Goal: Task Accomplishment & Management: Manage account settings

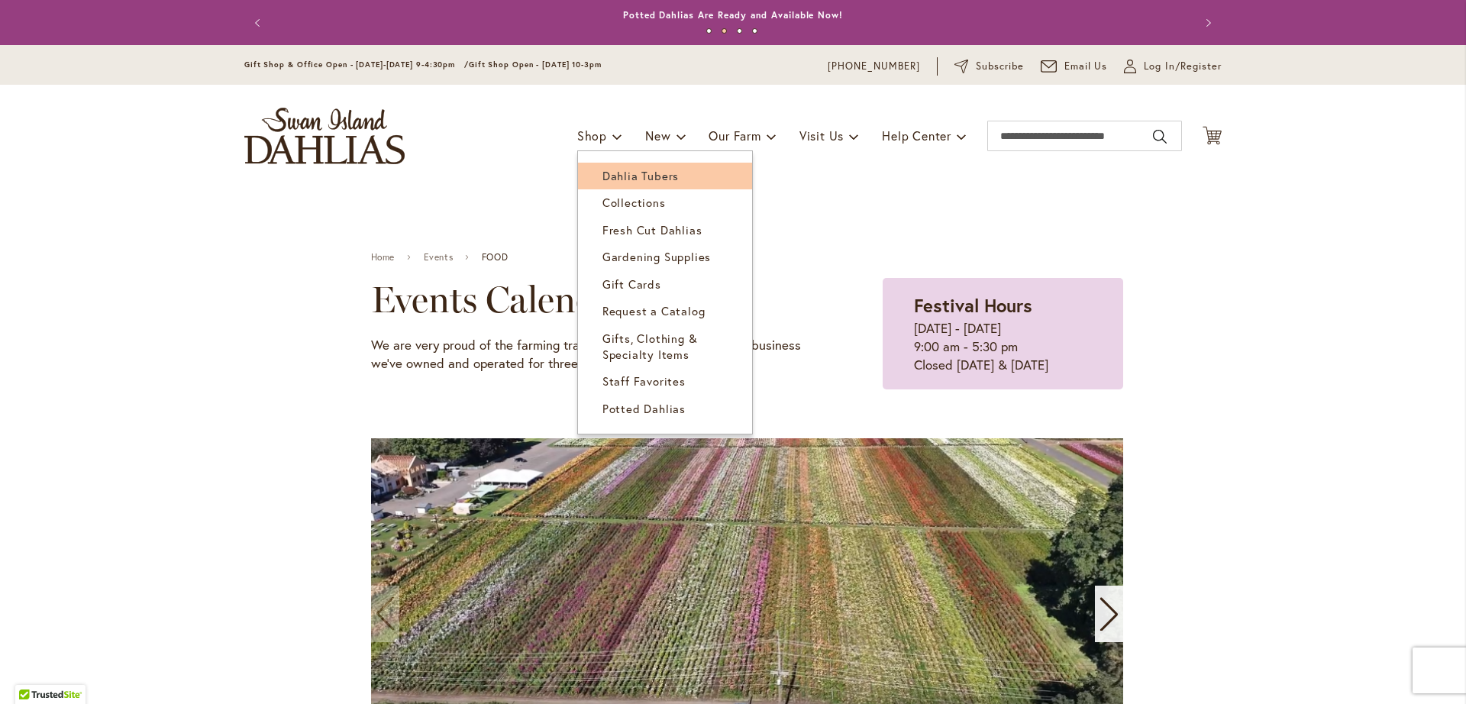
click at [603, 175] on span "Dahlia Tubers" at bounding box center [640, 175] width 76 height 15
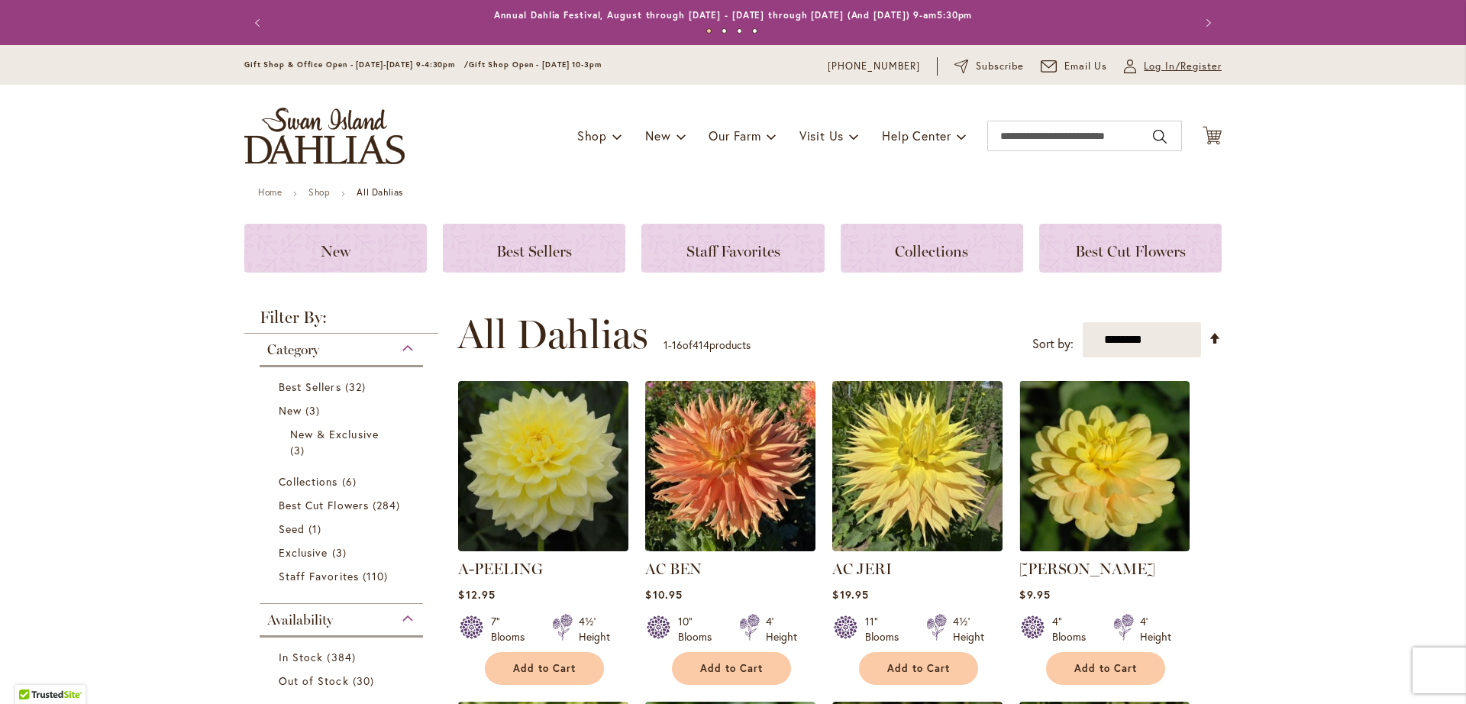
click at [1158, 64] on span "Log In/Register" at bounding box center [1183, 66] width 78 height 15
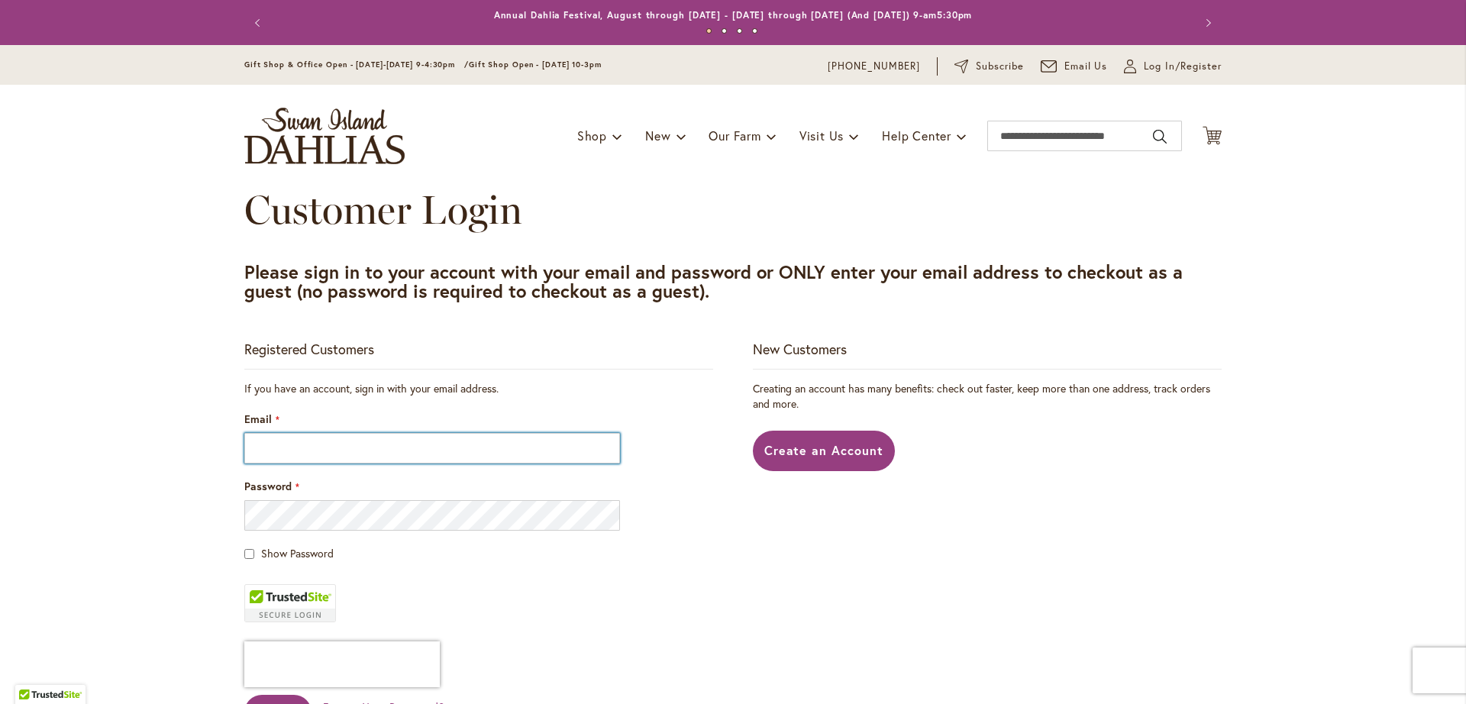
click at [332, 450] on input "Email" at bounding box center [432, 448] width 376 height 31
type input "**********"
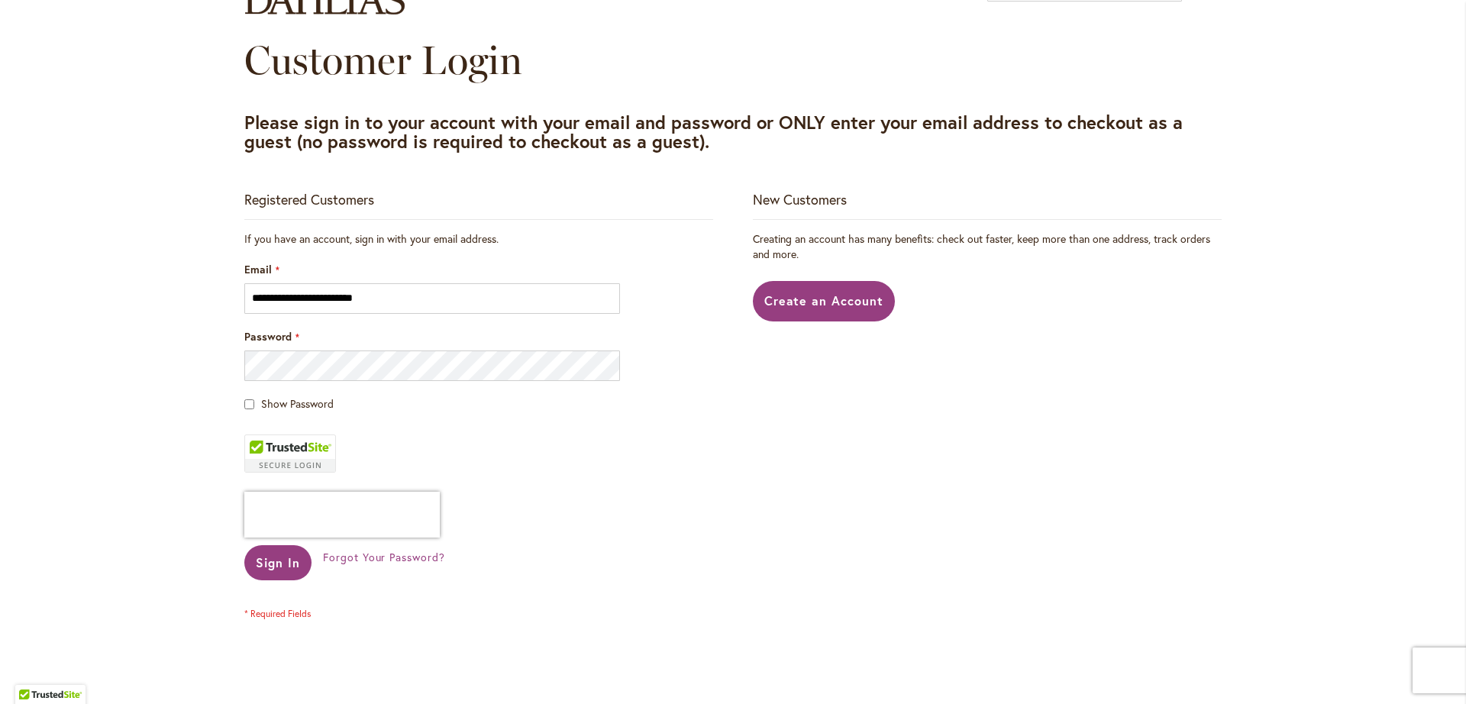
scroll to position [195, 0]
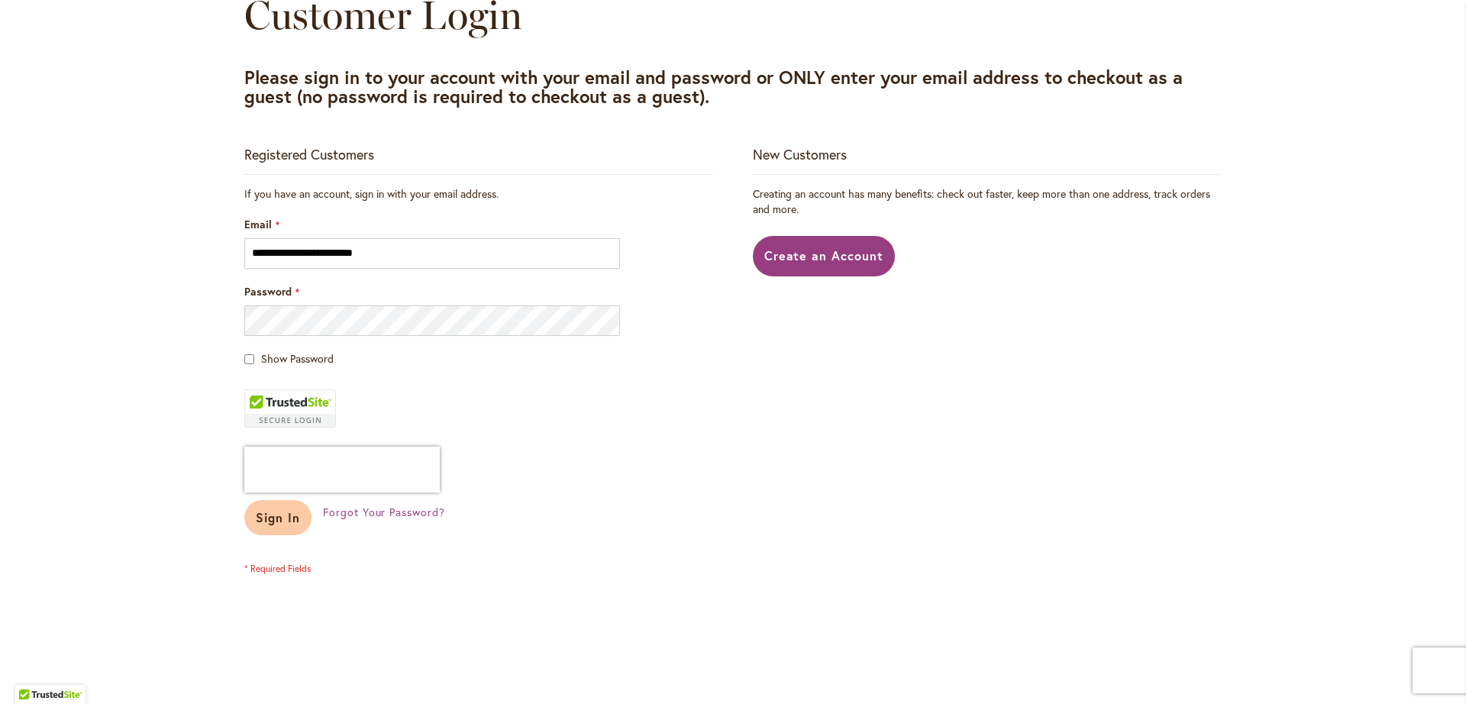
click at [256, 519] on span "Sign In" at bounding box center [278, 517] width 44 height 16
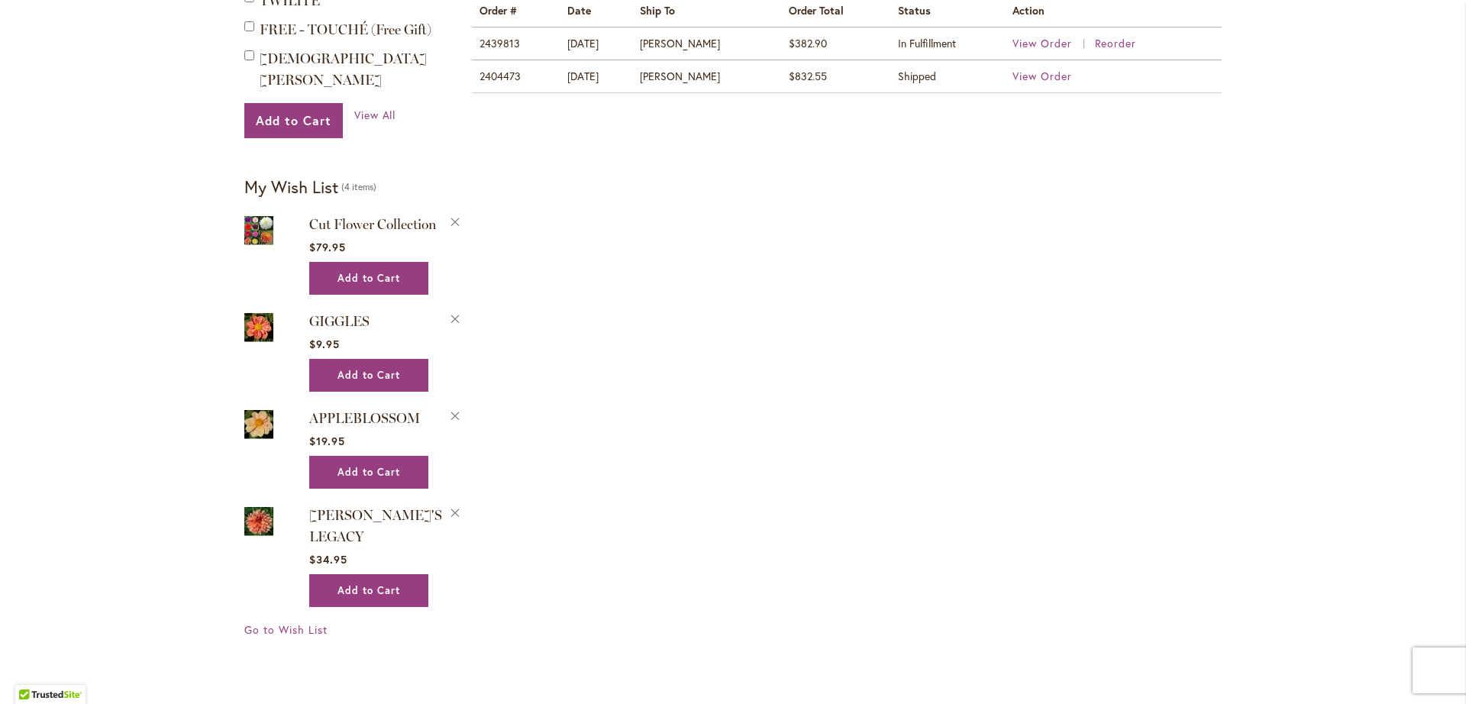
scroll to position [773, 0]
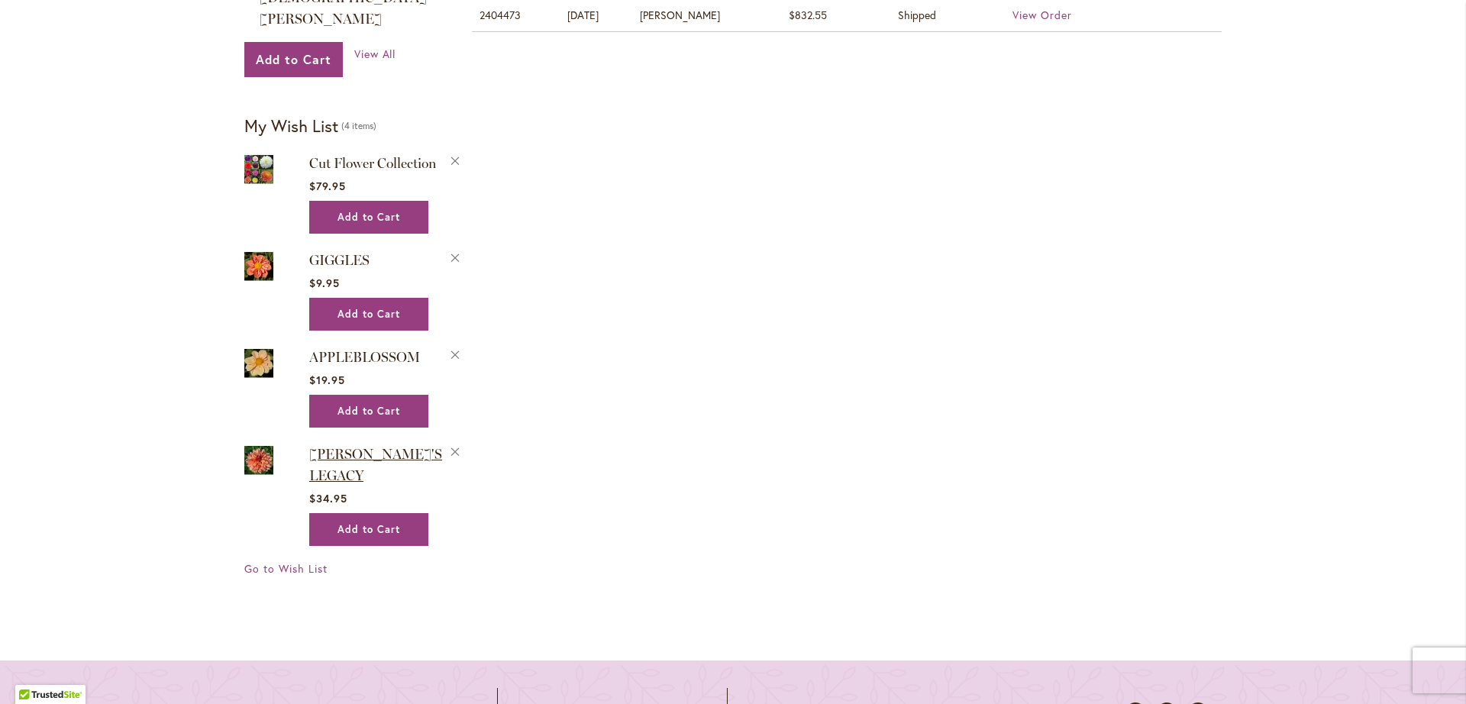
click at [368, 446] on span "[PERSON_NAME]'S LEGACY" at bounding box center [375, 465] width 133 height 38
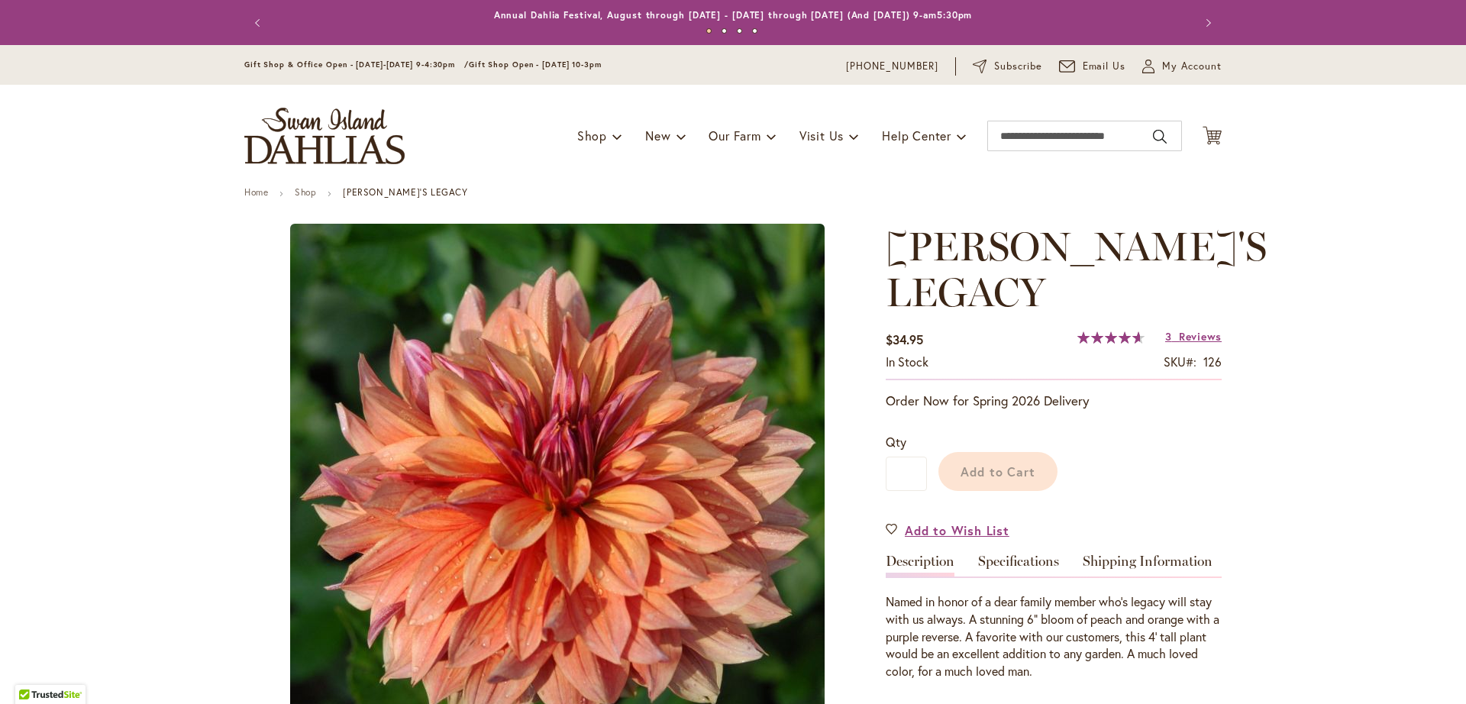
type input "*****"
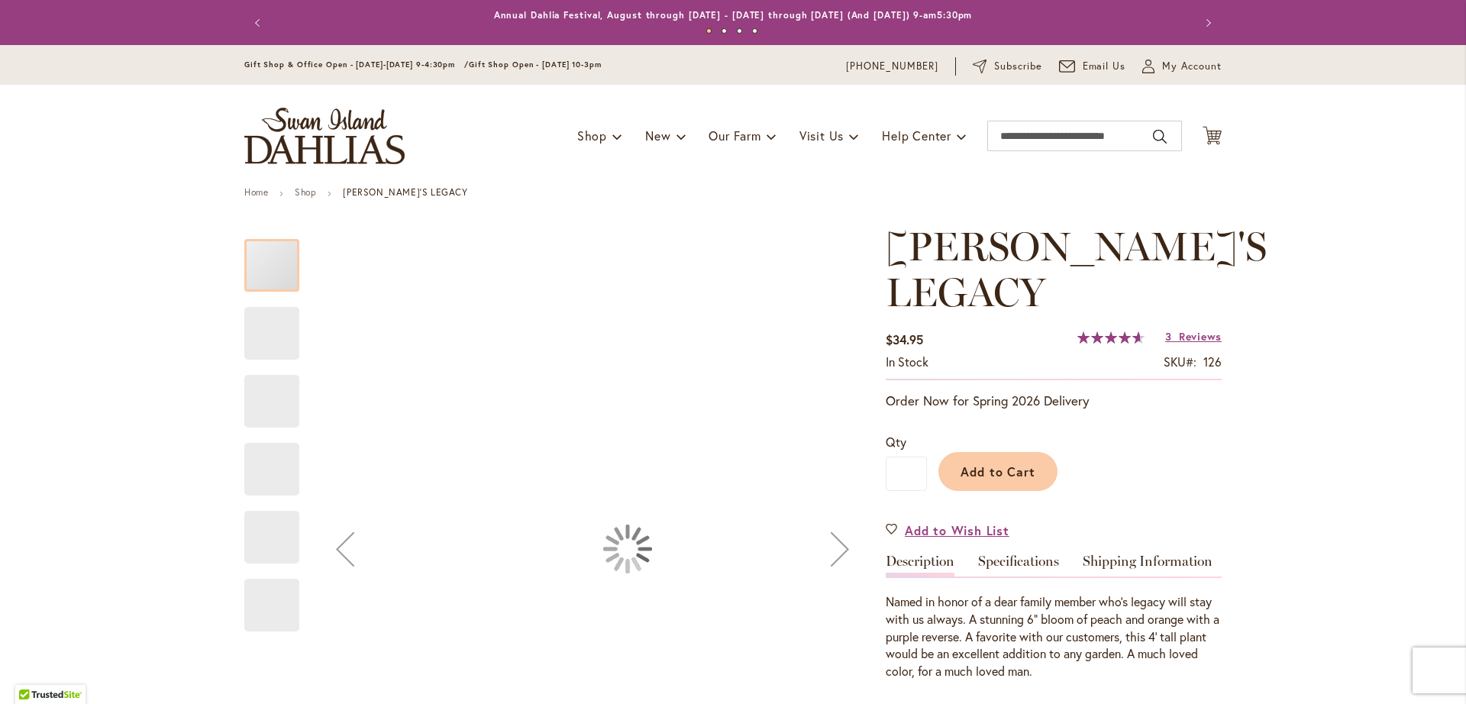
click at [368, 389] on button "Previous" at bounding box center [345, 549] width 61 height 651
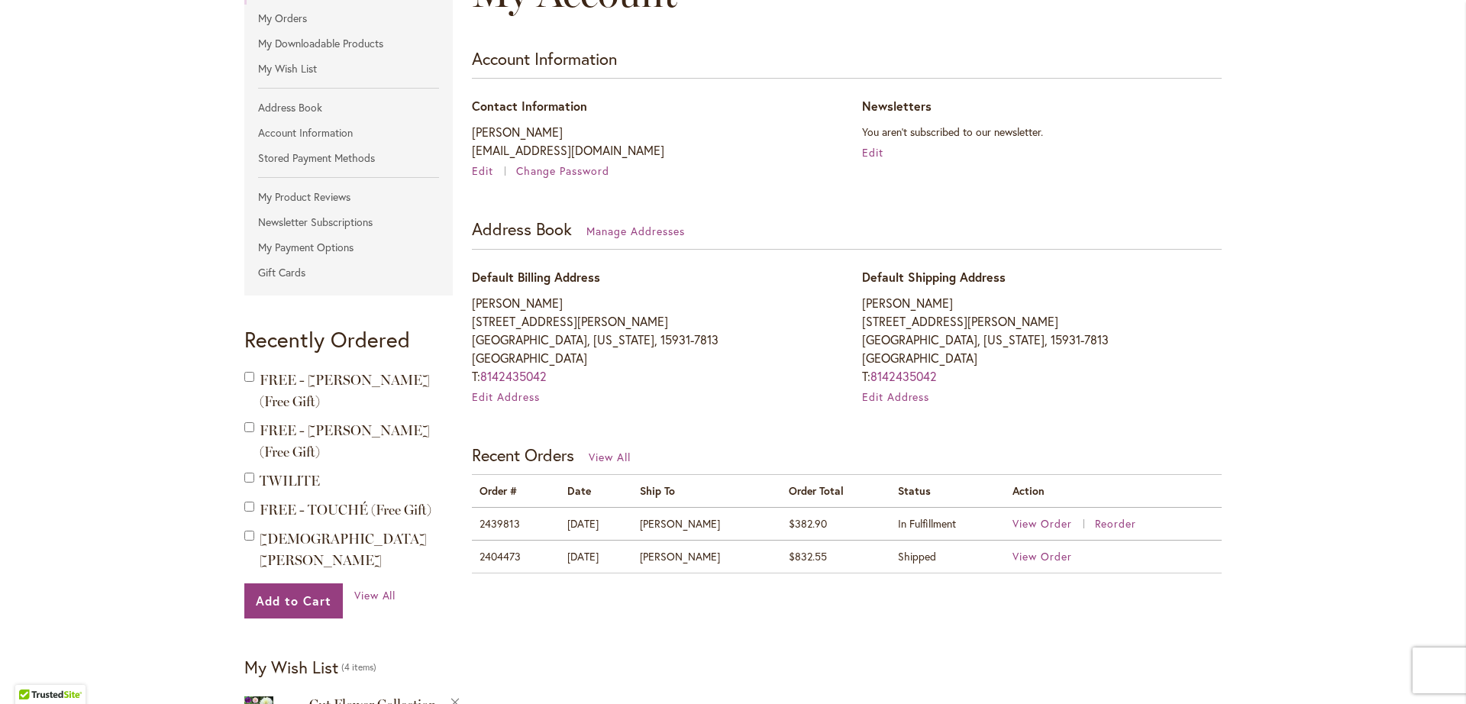
scroll to position [285, 0]
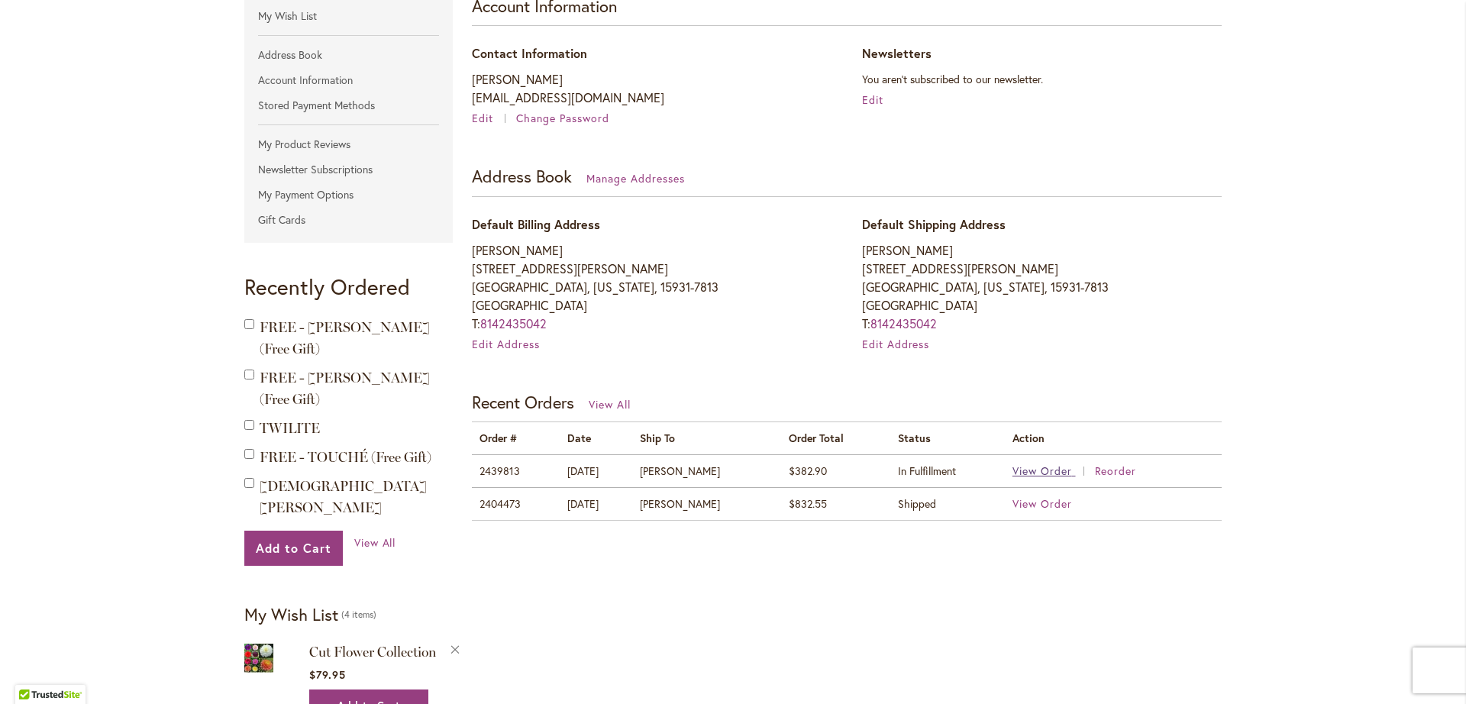
click at [1043, 471] on span "View Order" at bounding box center [1042, 470] width 60 height 15
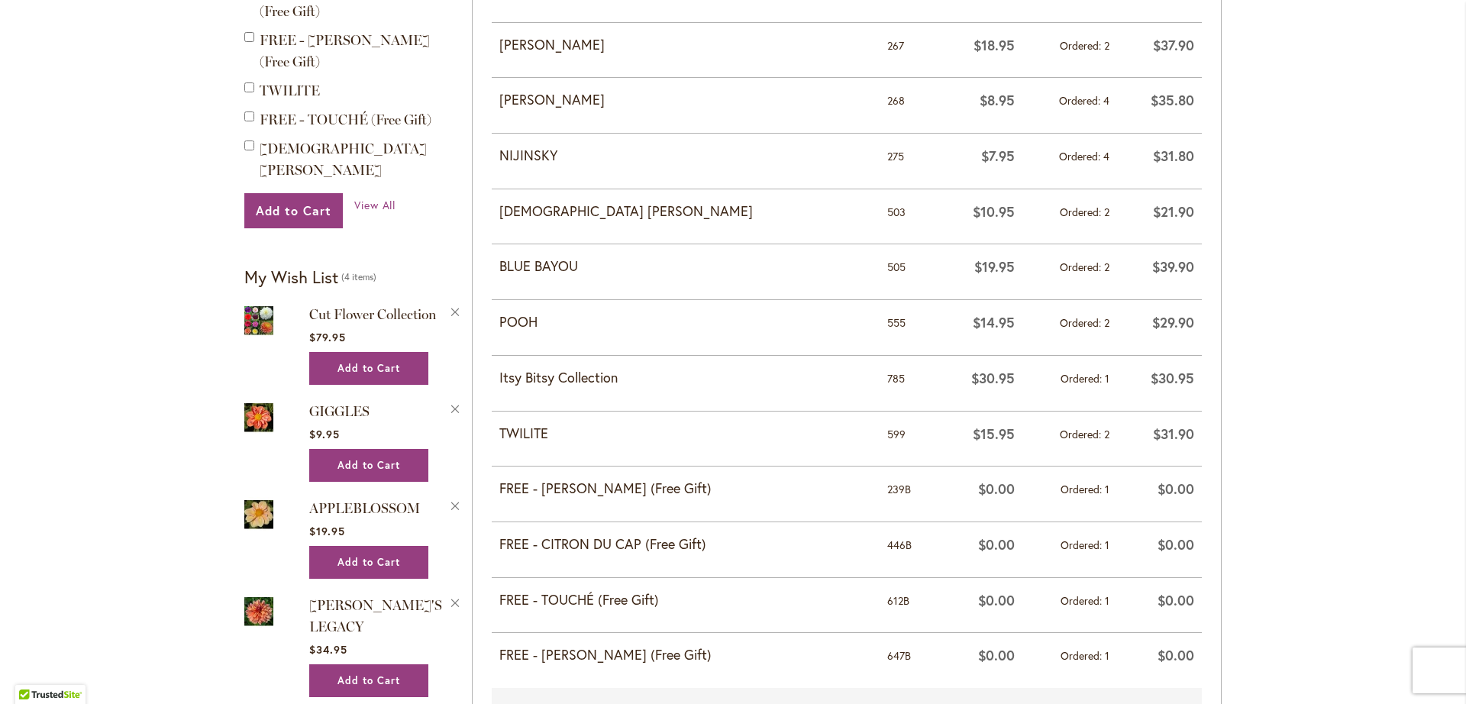
scroll to position [638, 0]
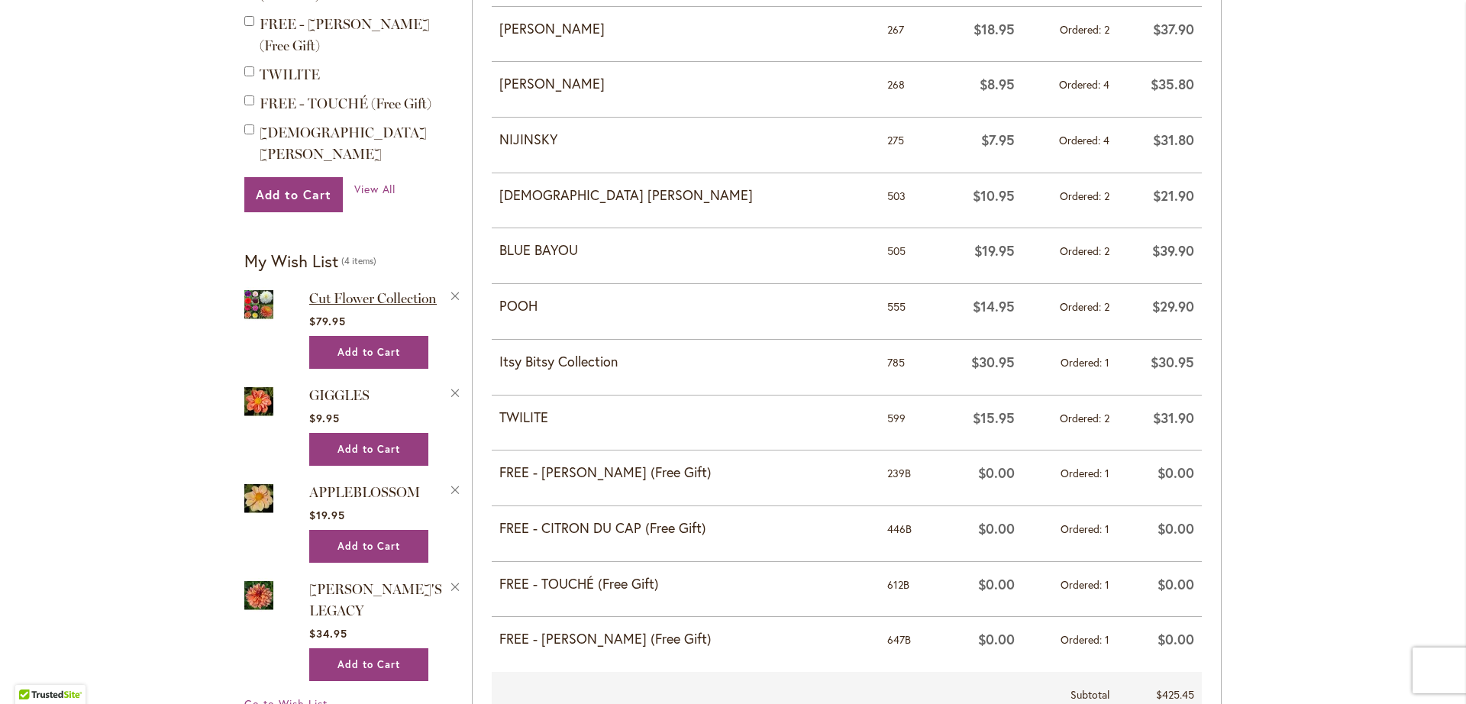
click at [383, 290] on span "Cut Flower Collection" at bounding box center [372, 298] width 127 height 17
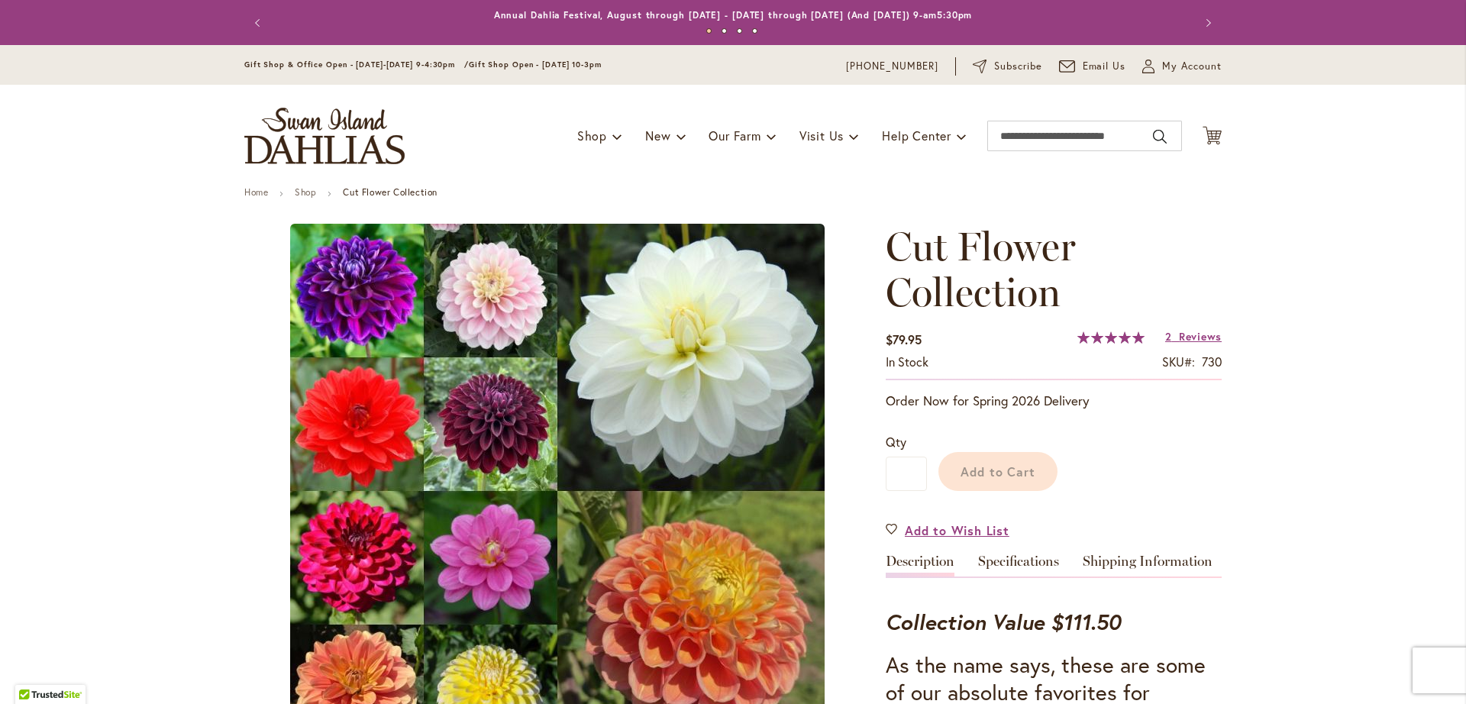
type input "*****"
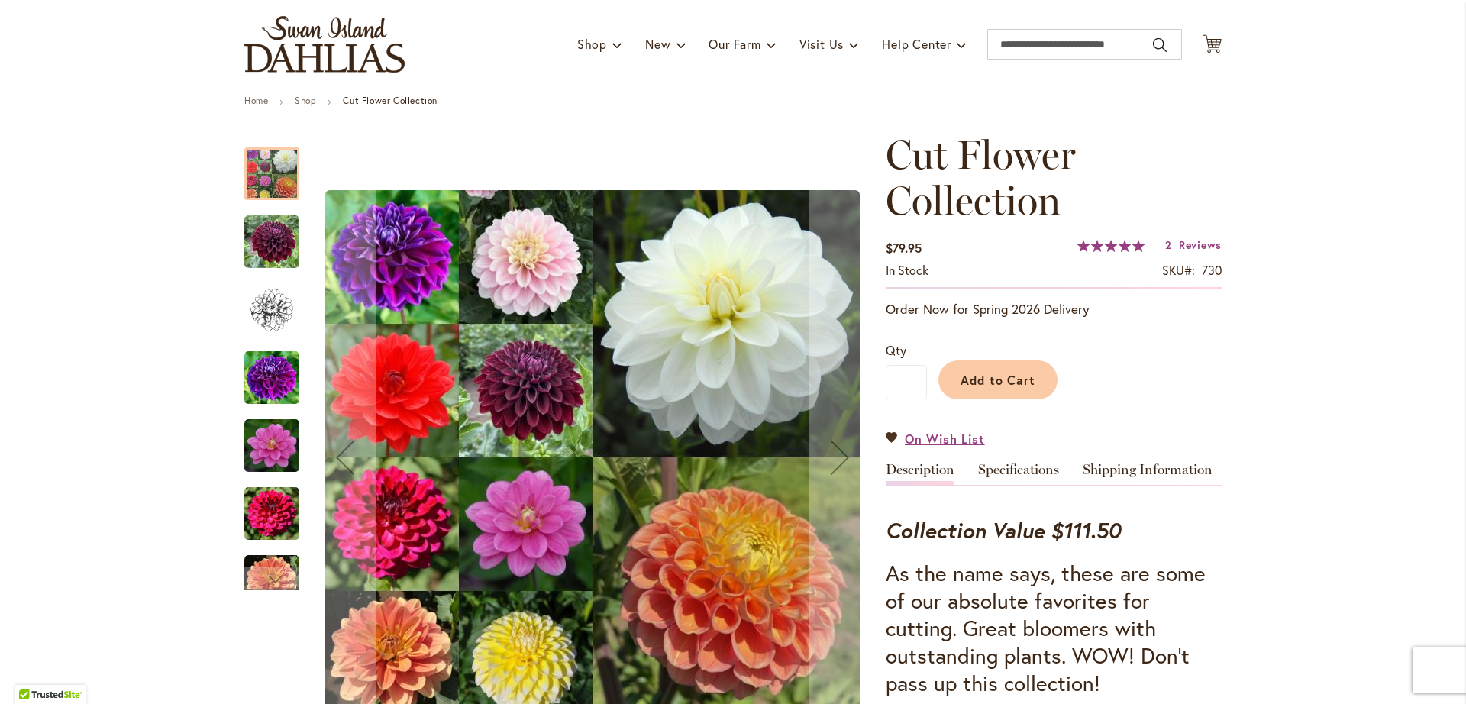
scroll to position [67, 0]
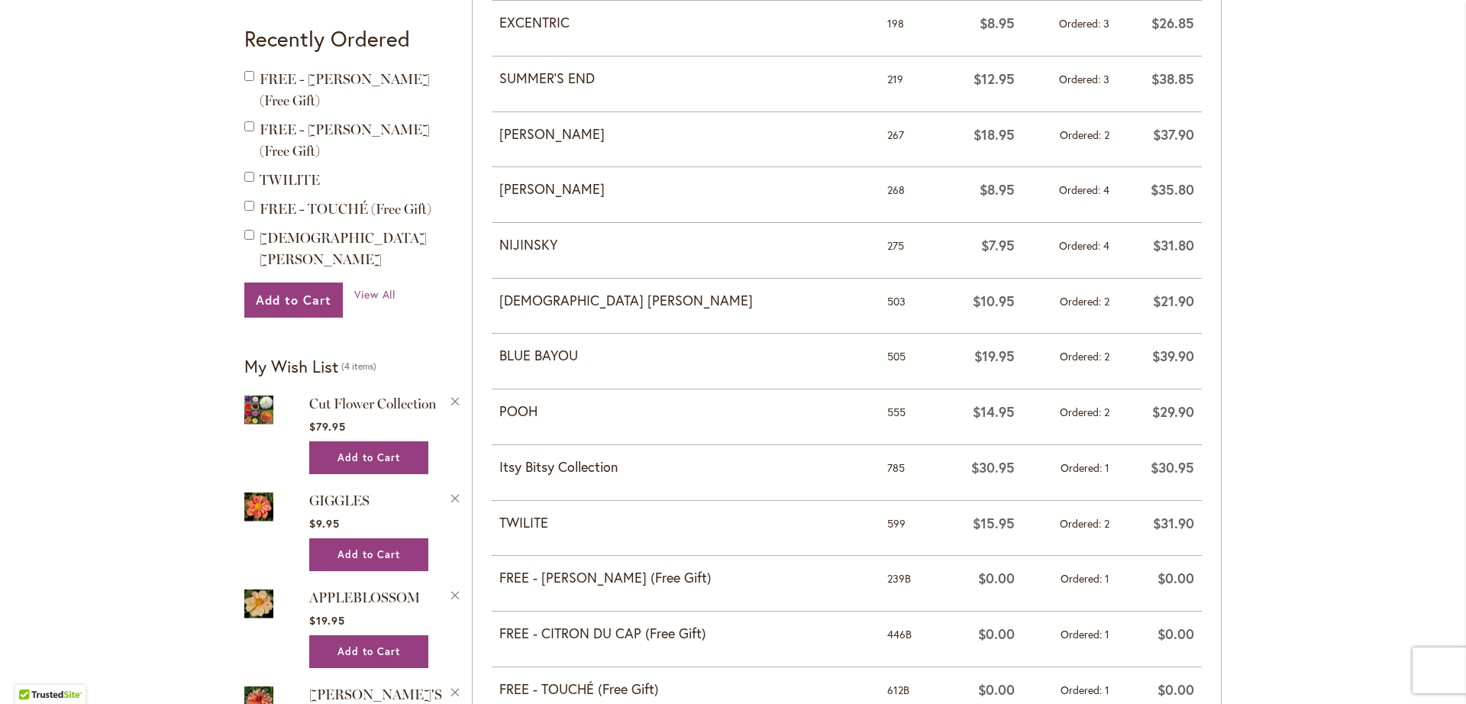
scroll to position [535, 0]
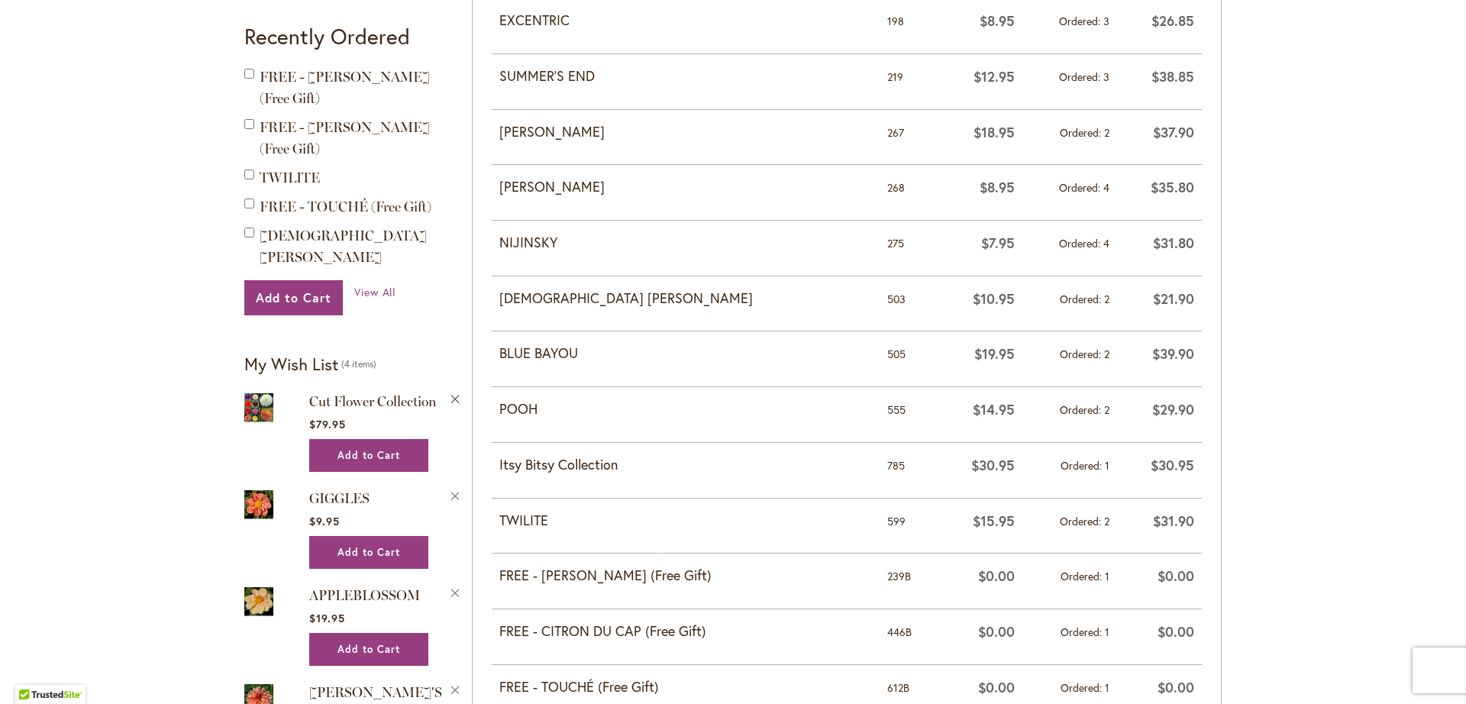
click at [448, 389] on button "Remove Cut Flower Collection from Wishlist" at bounding box center [455, 397] width 14 height 16
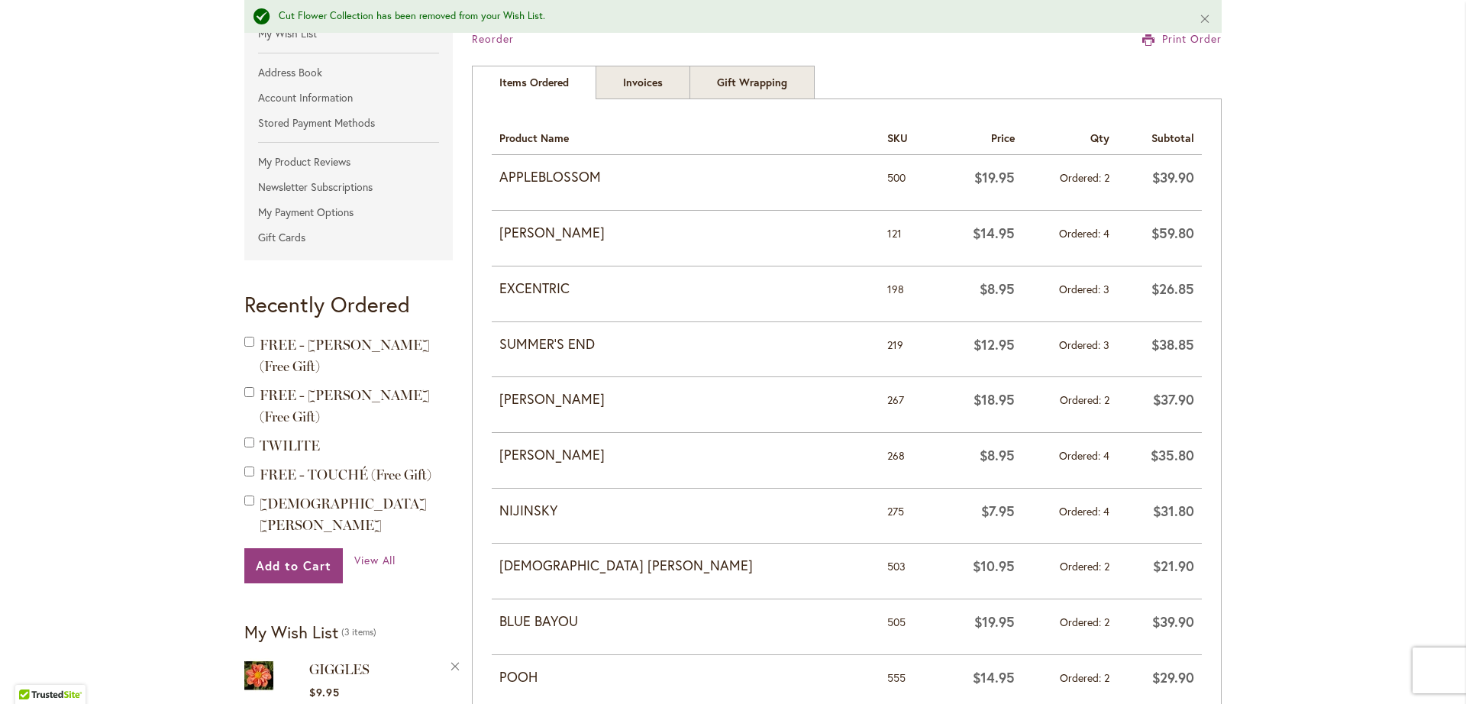
scroll to position [311, 0]
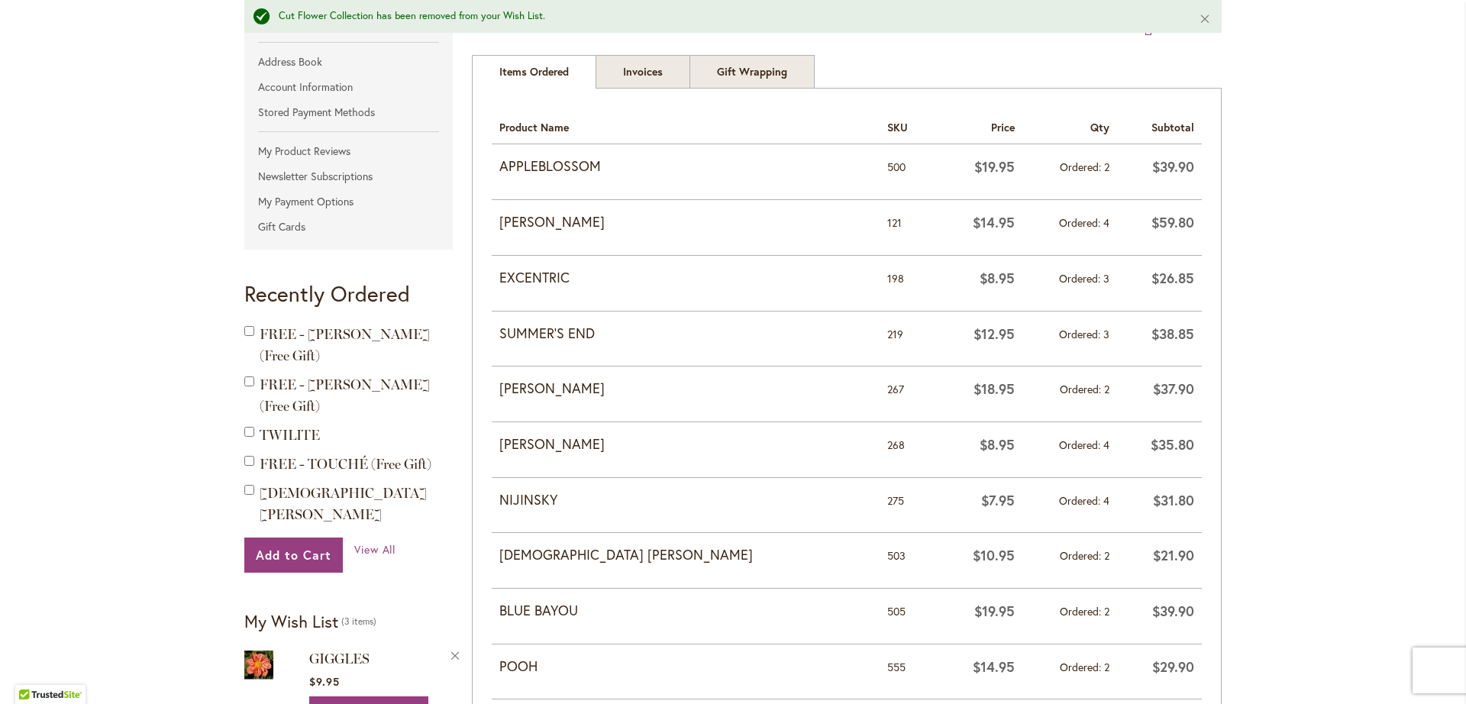
click at [560, 170] on strong "APPLEBLOSSOM" at bounding box center [685, 166] width 373 height 20
click at [321, 650] on span "GIGGLES" at bounding box center [339, 658] width 60 height 17
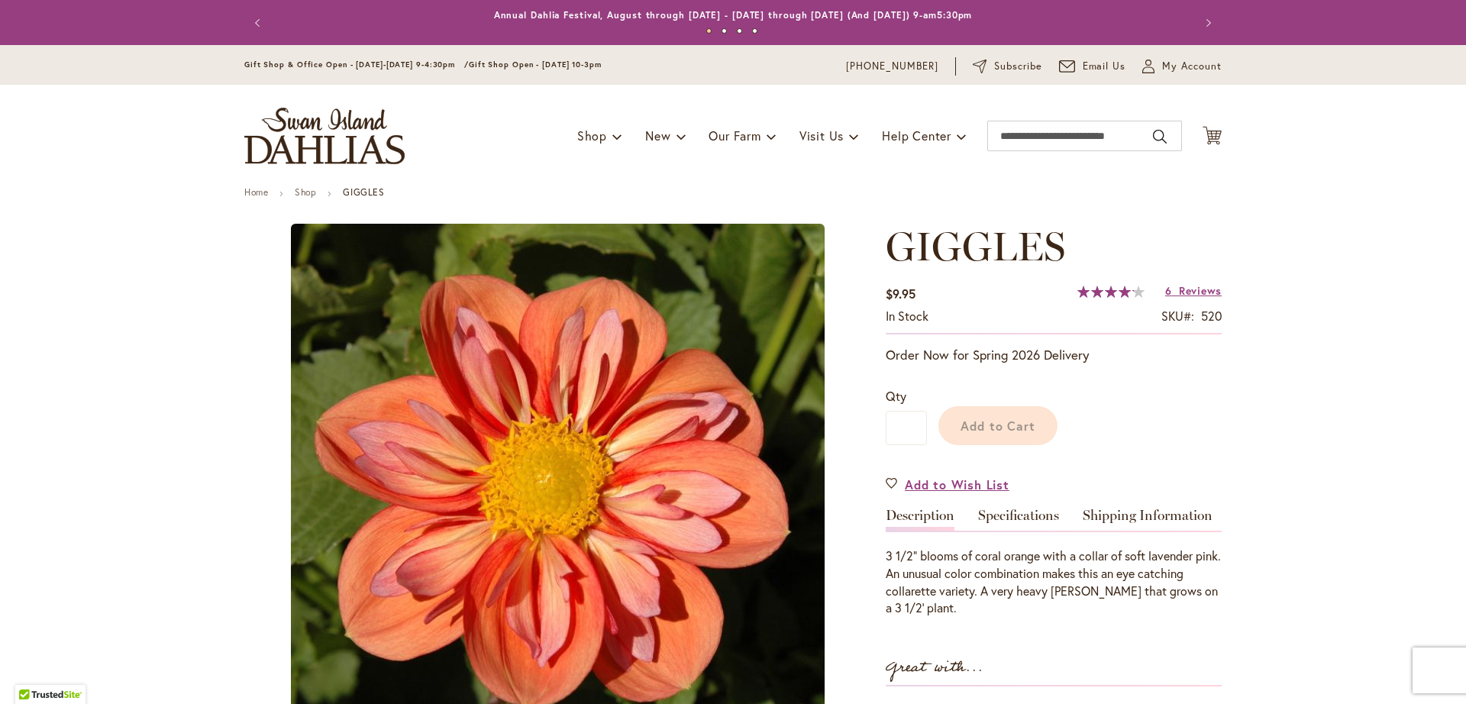
type input "*****"
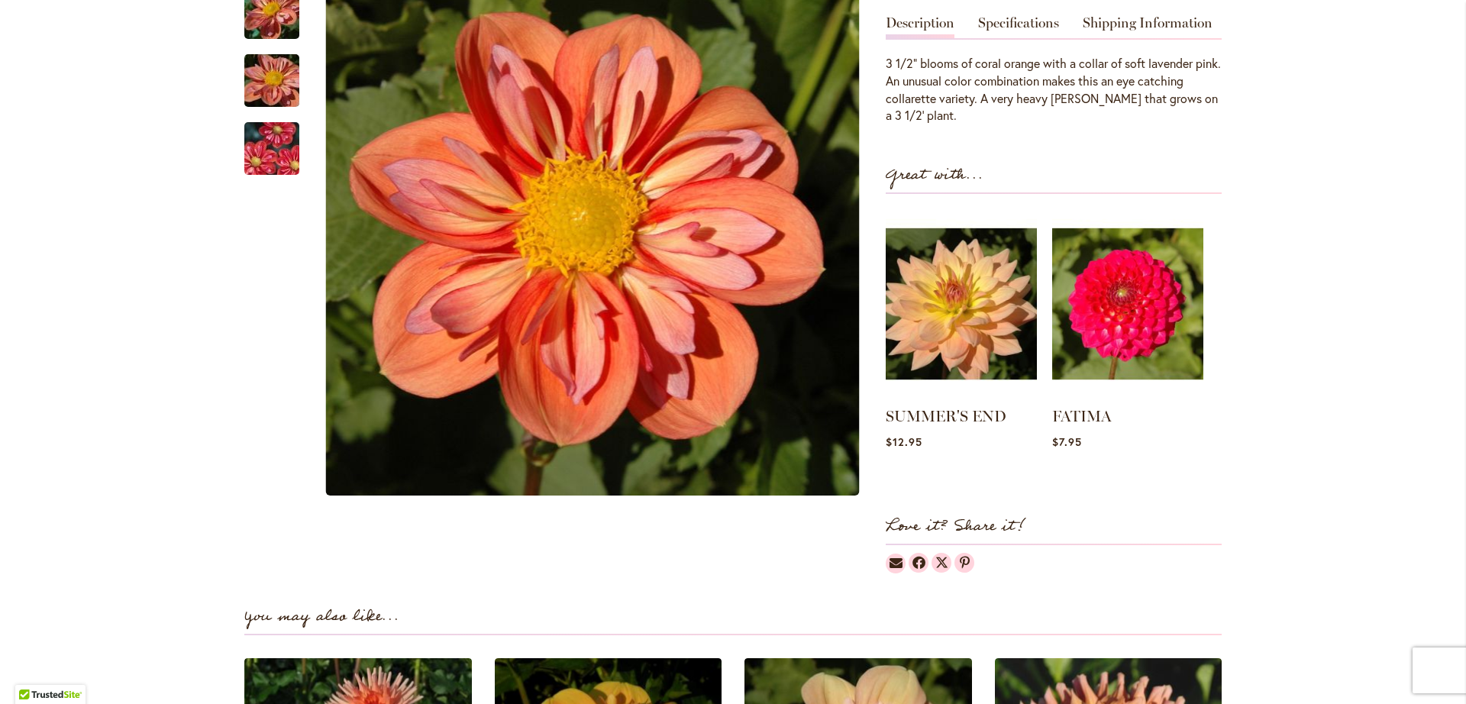
scroll to position [401, 0]
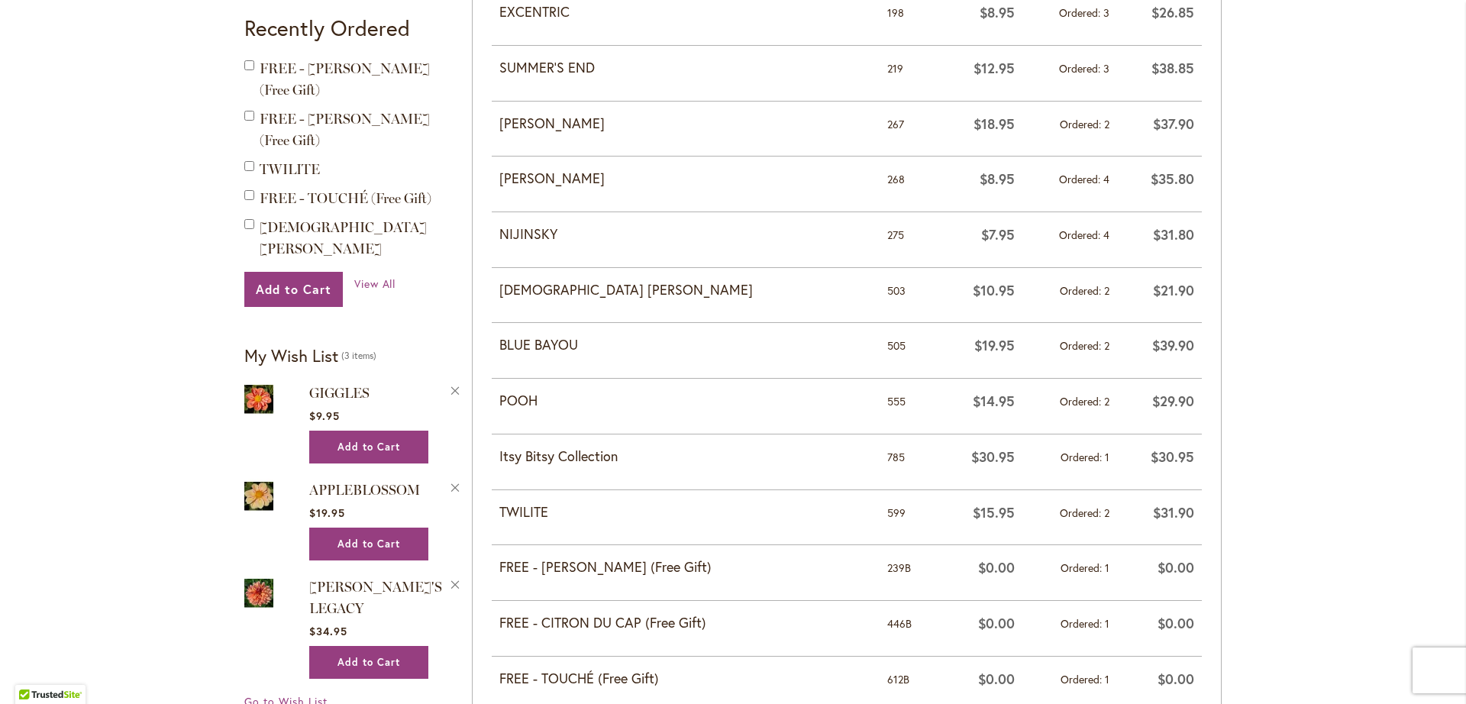
scroll to position [576, 0]
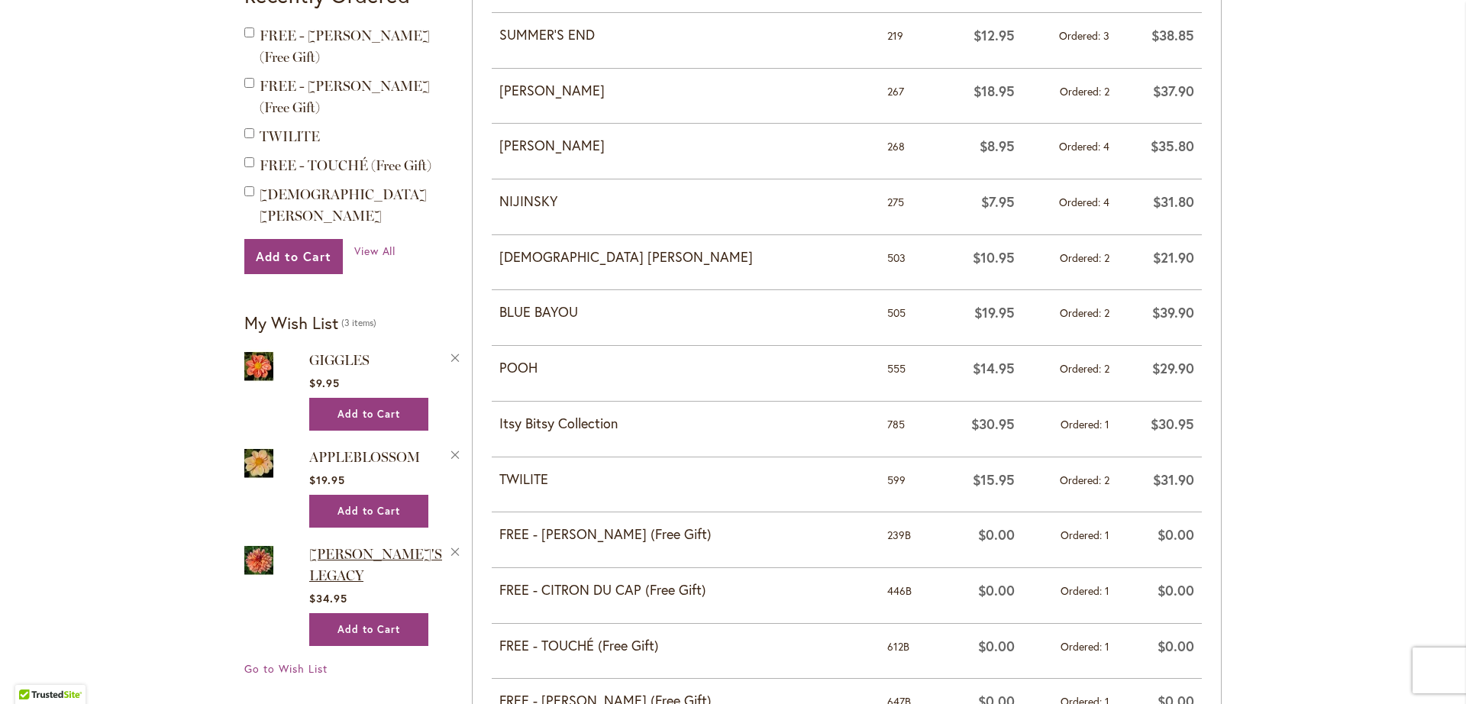
click at [378, 546] on span "ANDY'S LEGACY" at bounding box center [375, 565] width 133 height 38
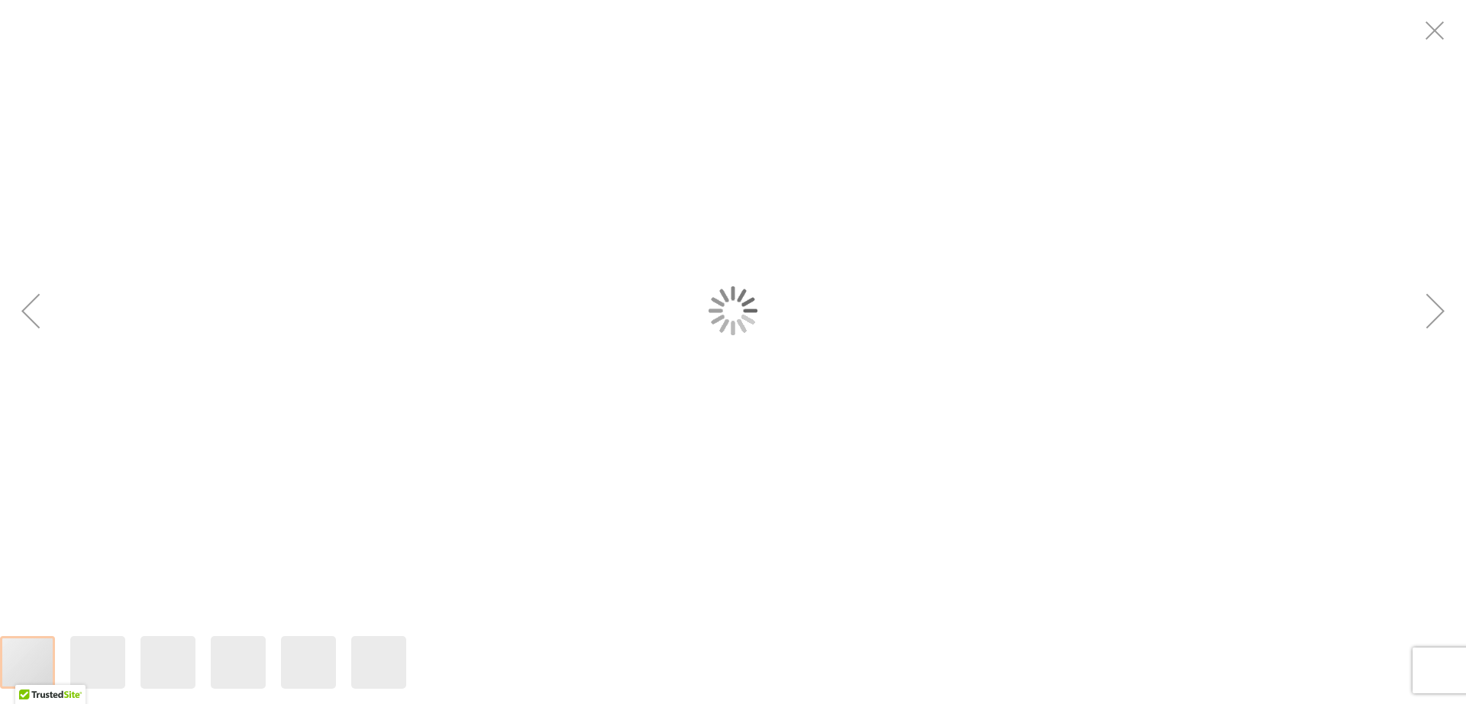
type input "*****"
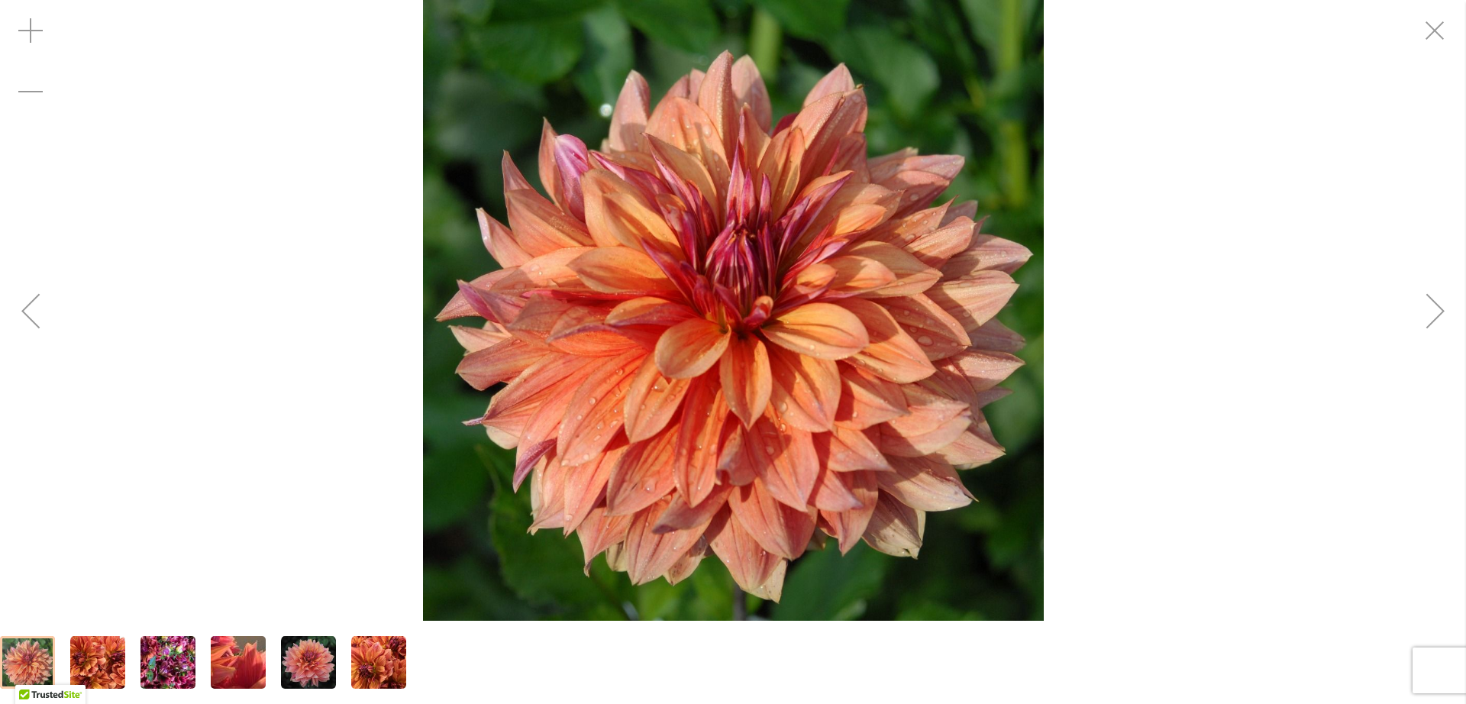
click at [1018, 173] on img "Andy's Legacy" at bounding box center [733, 310] width 621 height 621
click at [312, 671] on img "Andy's Legacy" at bounding box center [308, 662] width 55 height 55
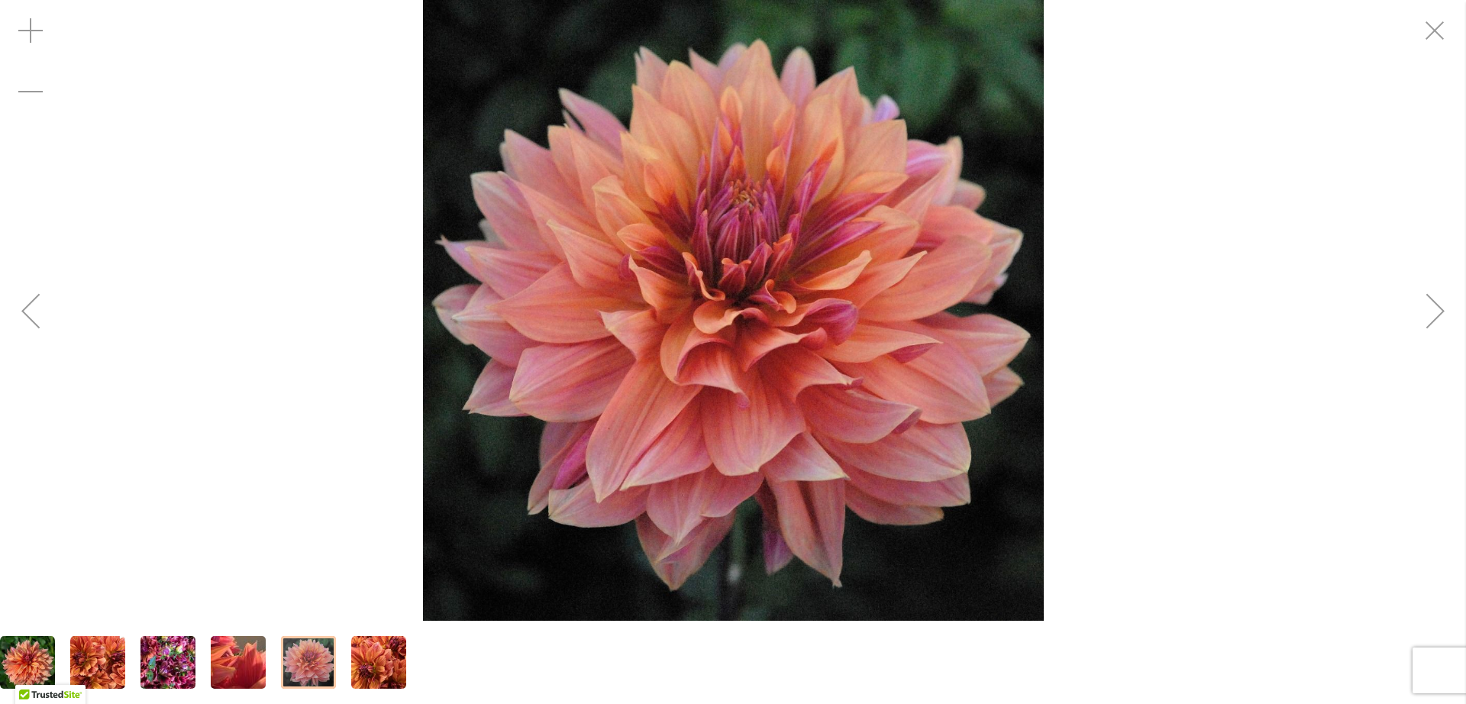
click at [401, 654] on img "Andy's Legacy" at bounding box center [378, 662] width 55 height 55
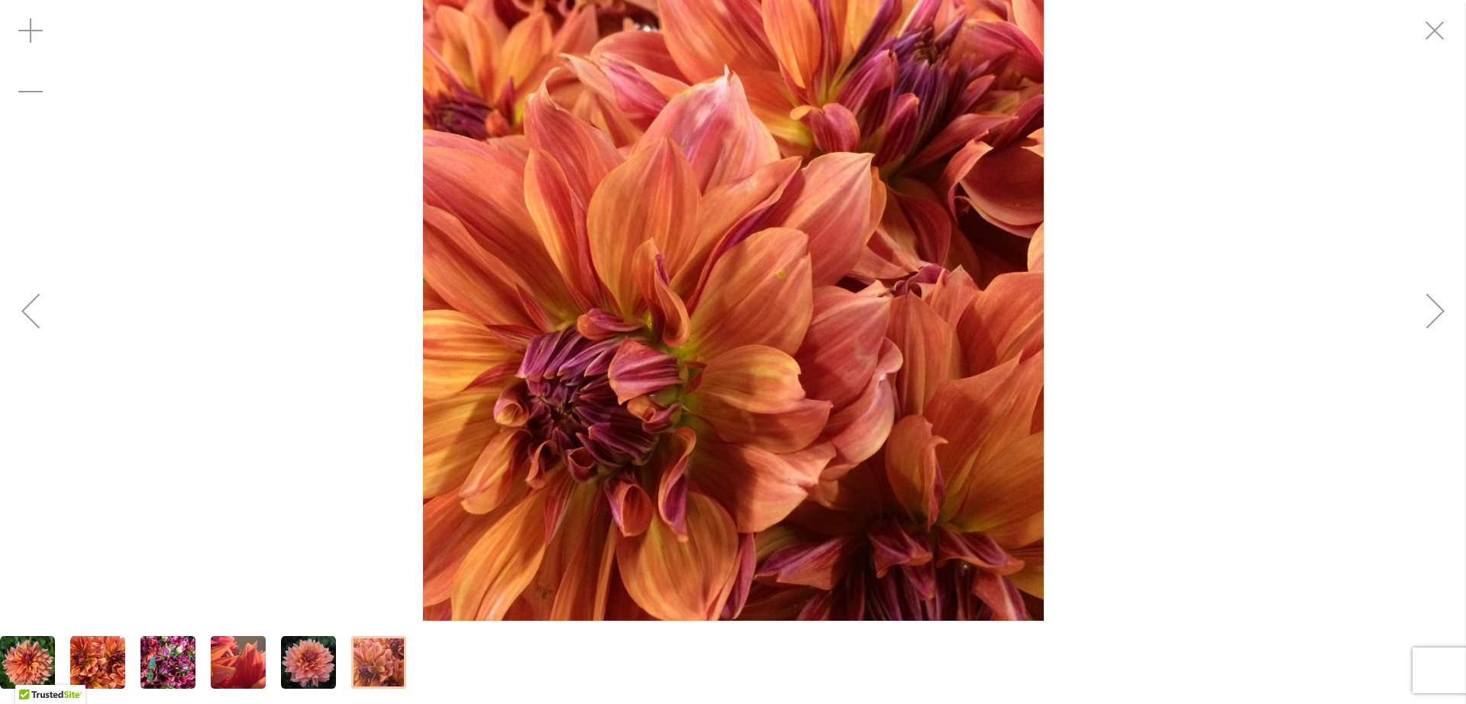
click at [156, 661] on img "Andy's Legacy" at bounding box center [167, 662] width 55 height 73
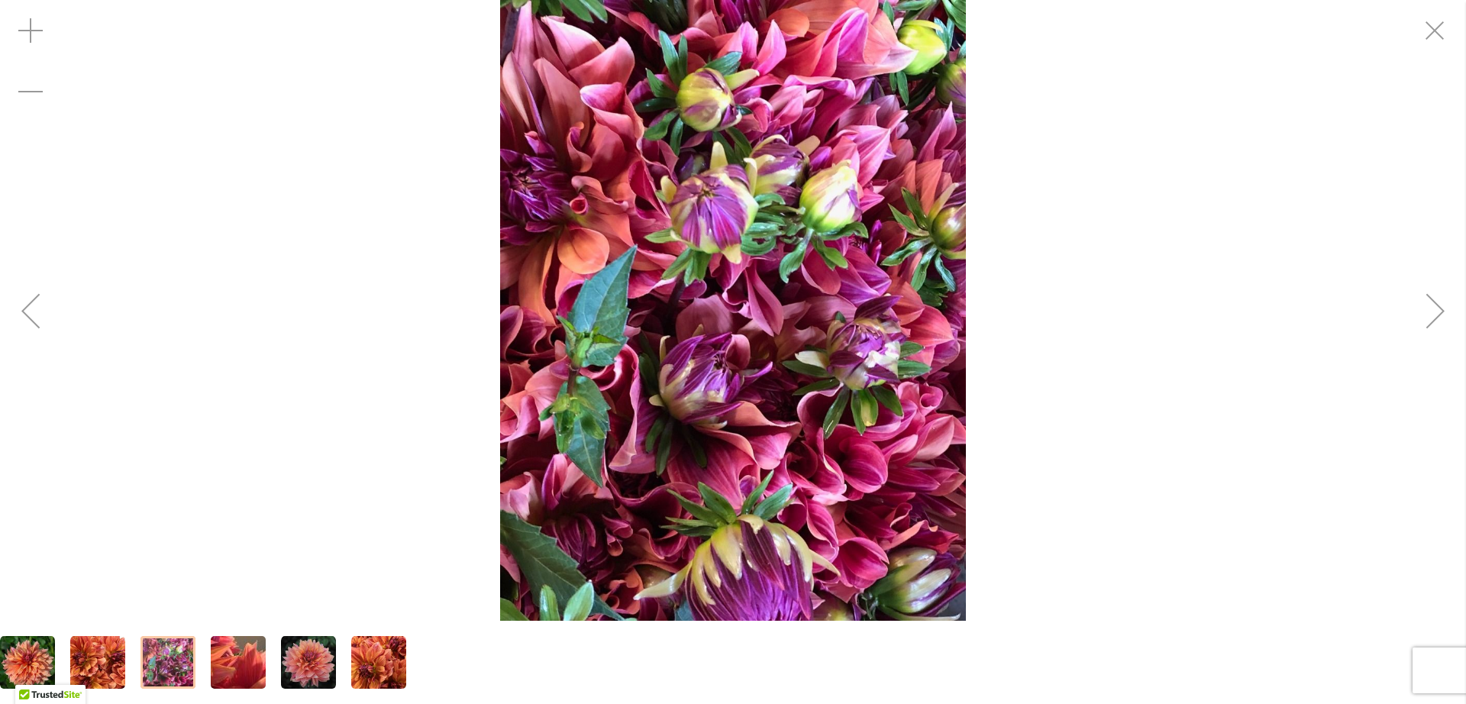
click at [101, 670] on img "Andy's Legacy" at bounding box center [97, 662] width 55 height 55
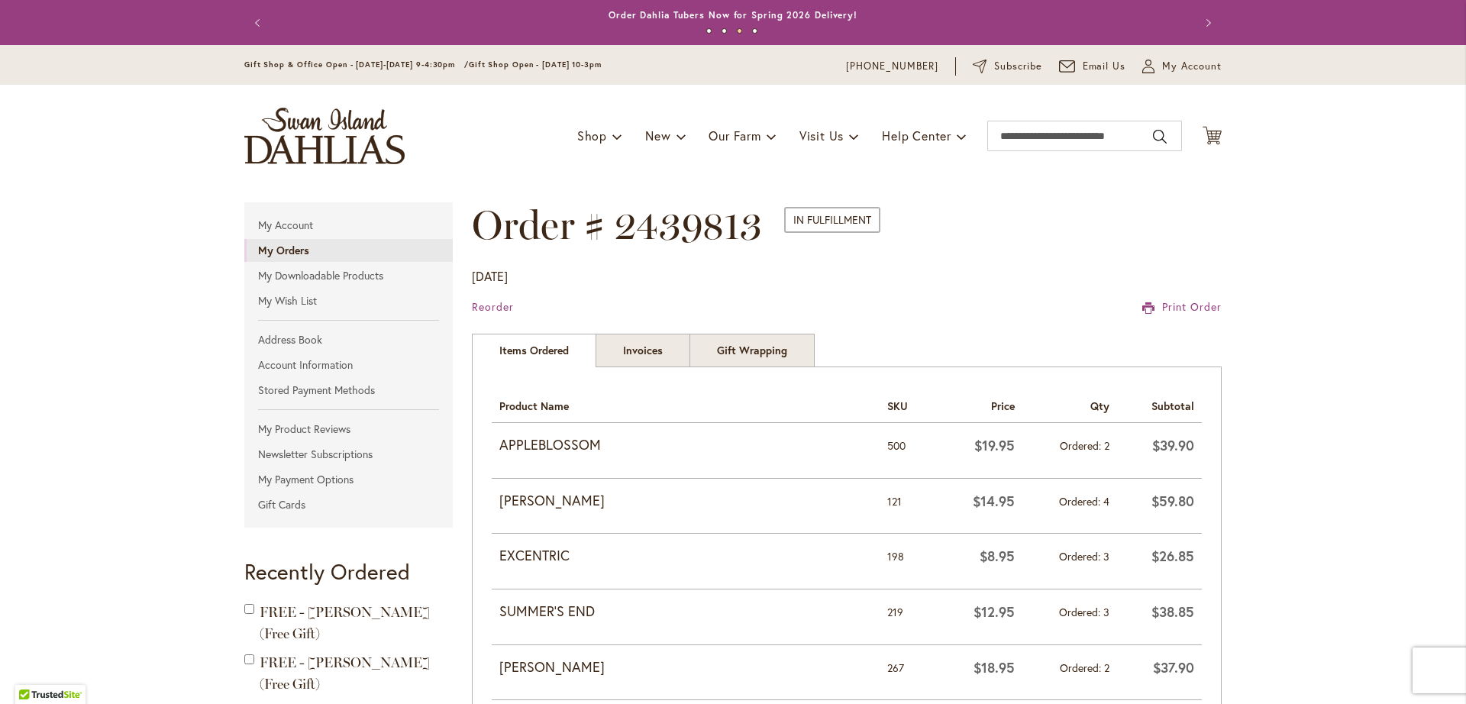
click at [289, 250] on strong "My Orders" at bounding box center [283, 250] width 51 height 15
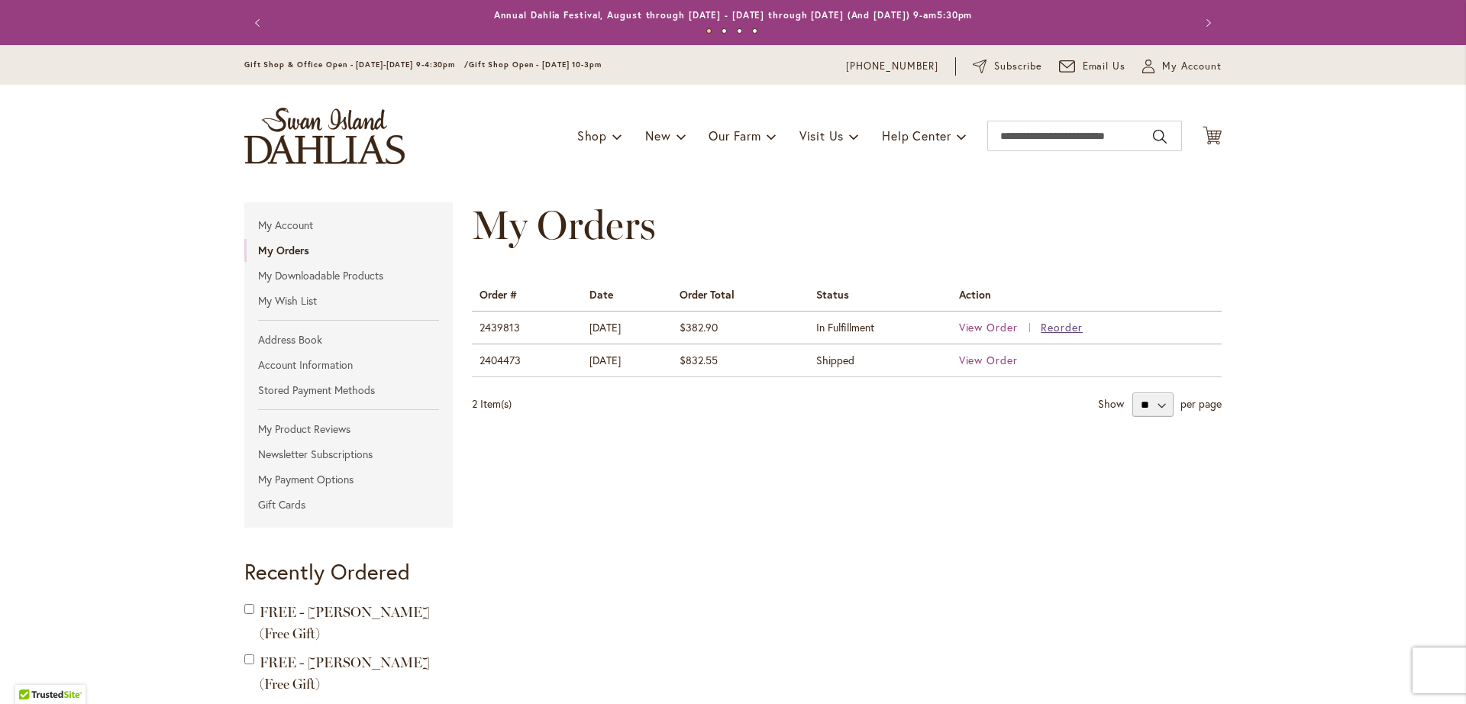
click at [1068, 328] on span "Reorder" at bounding box center [1061, 327] width 42 height 15
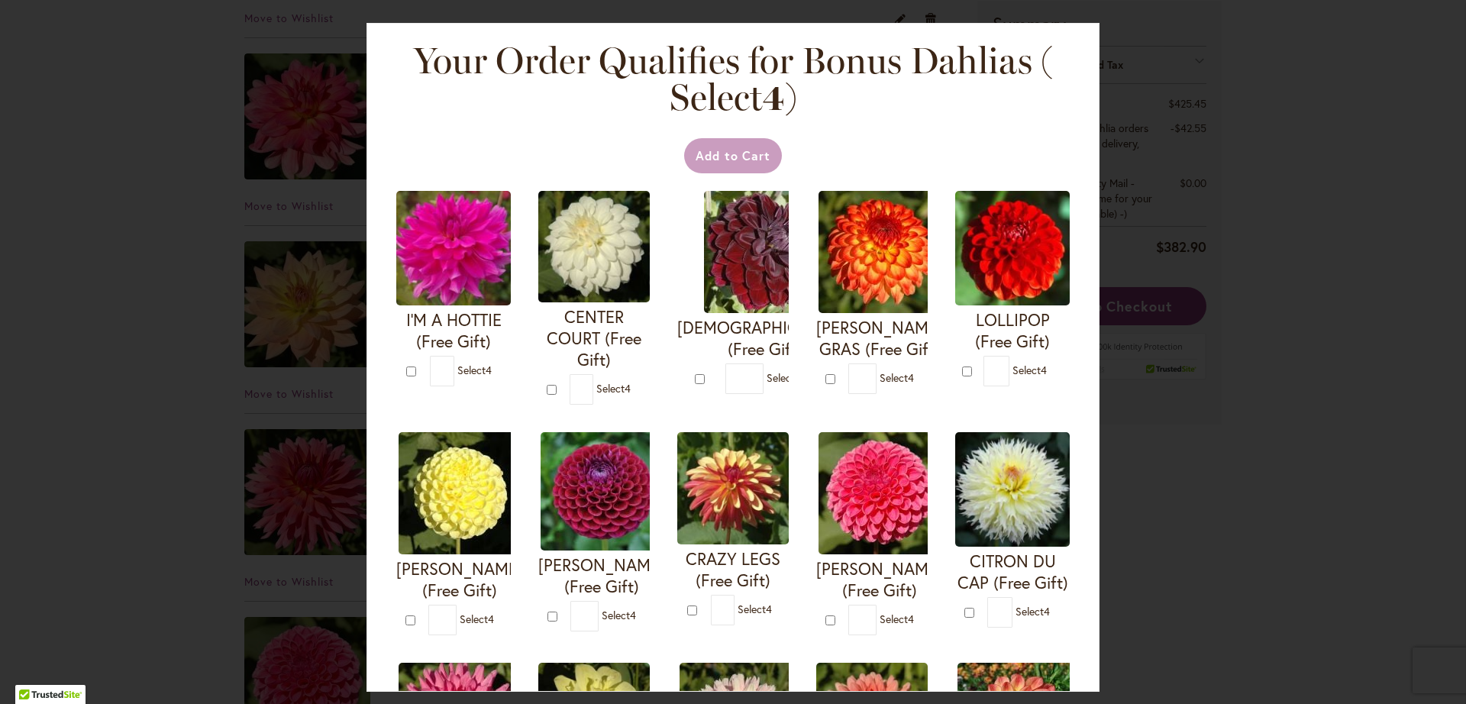
click at [1183, 84] on div "Your Order Qualifies for Bonus Dahlias ( Select 4 ) Add to Cart I'M A HOTTIE (F…" at bounding box center [733, 352] width 1466 height 704
click at [1029, 30] on div "Your Order Qualifies for Bonus Dahlias ( Select 4 ) Add to Cart I'M A HOTTIE (F…" at bounding box center [732, 357] width 733 height 669
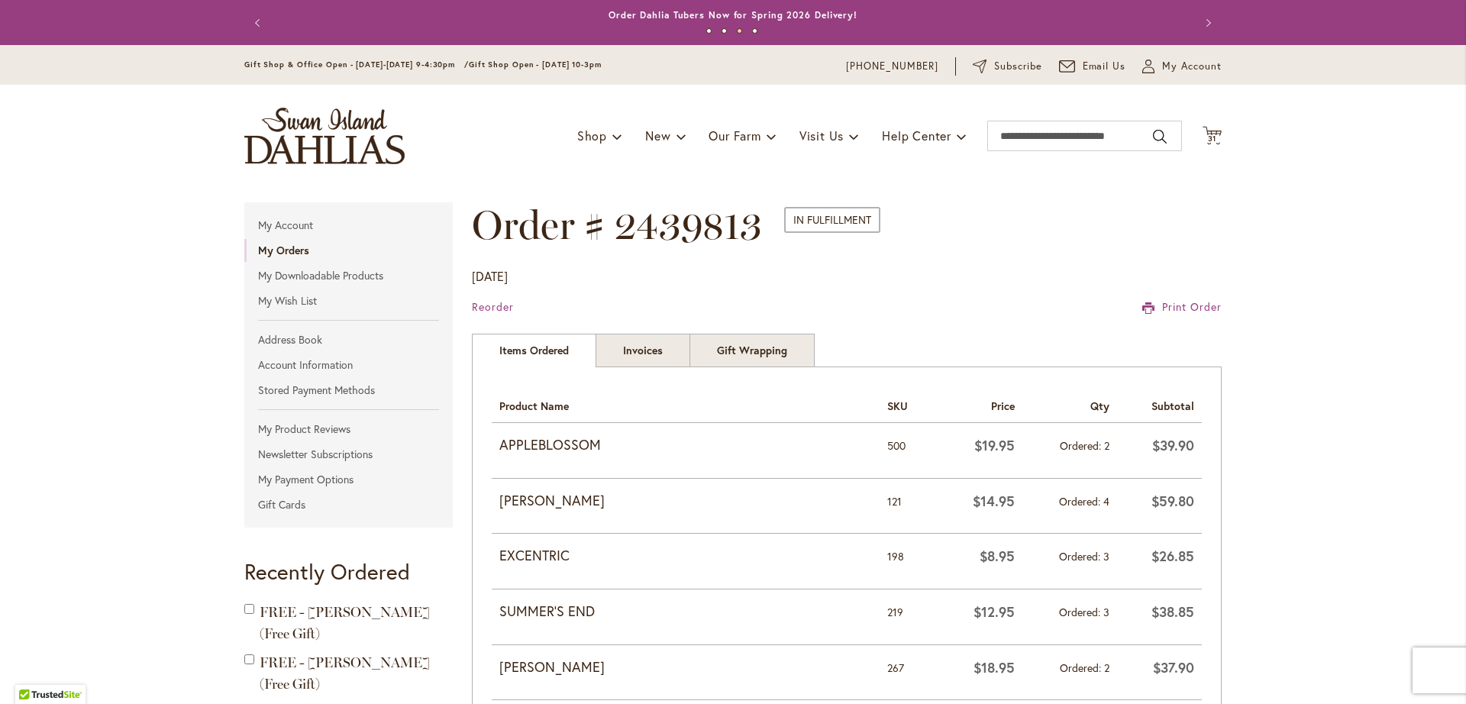
scroll to position [2, 0]
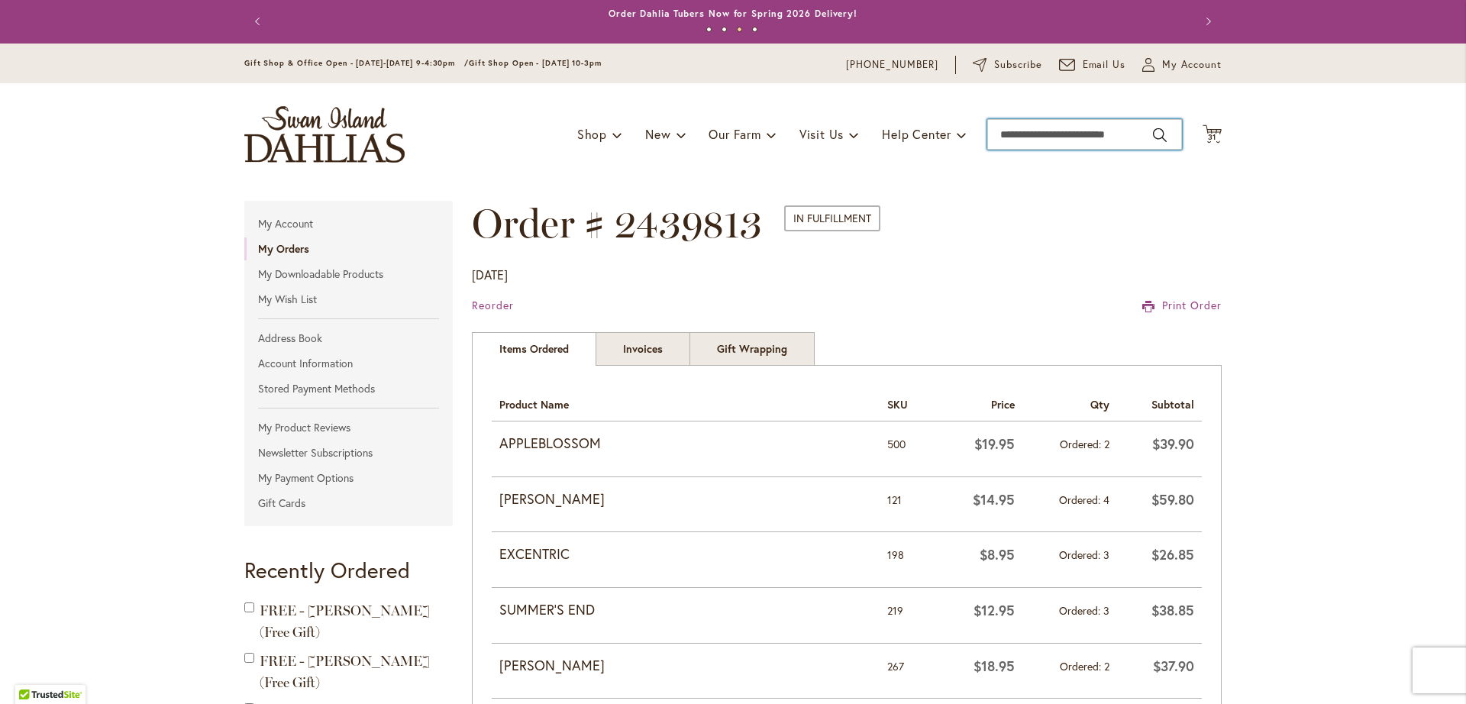
click at [1055, 130] on input "Search" at bounding box center [1084, 134] width 195 height 31
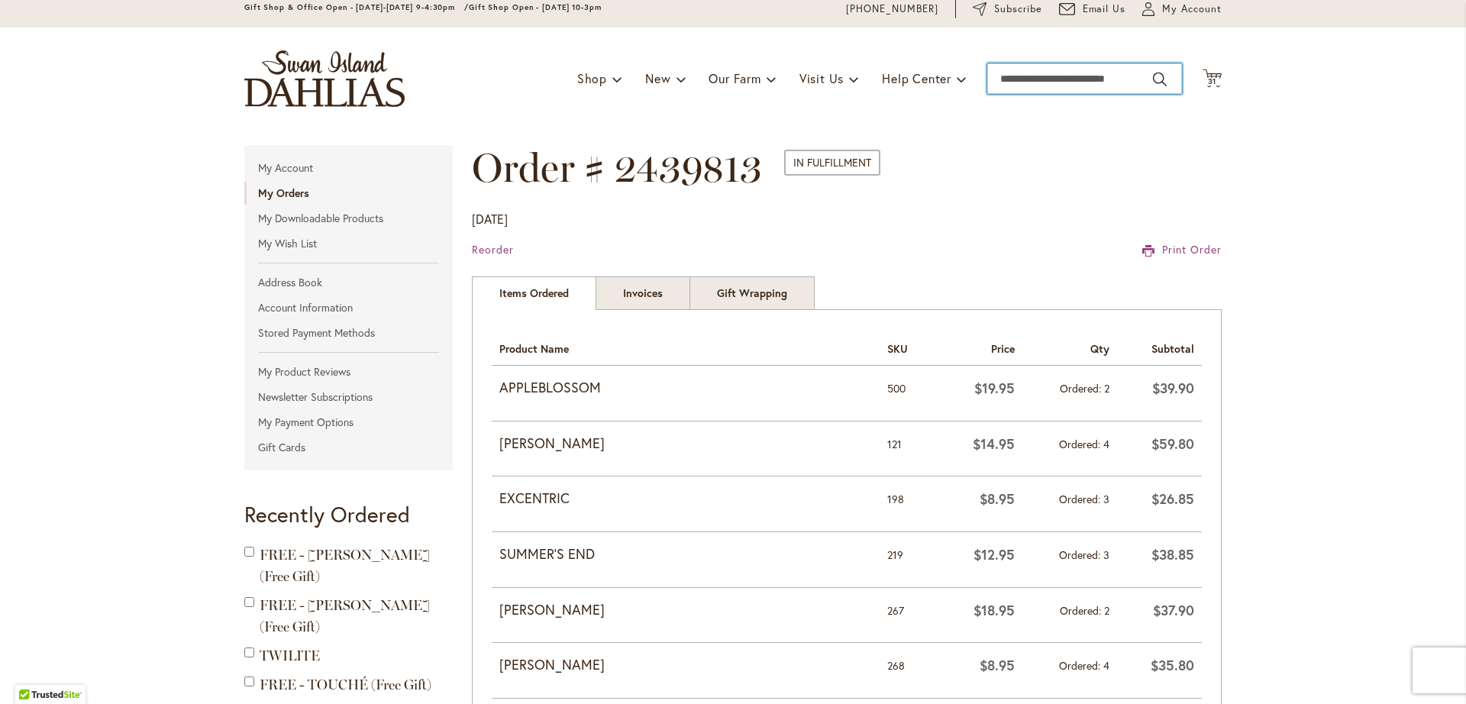
scroll to position [0, 0]
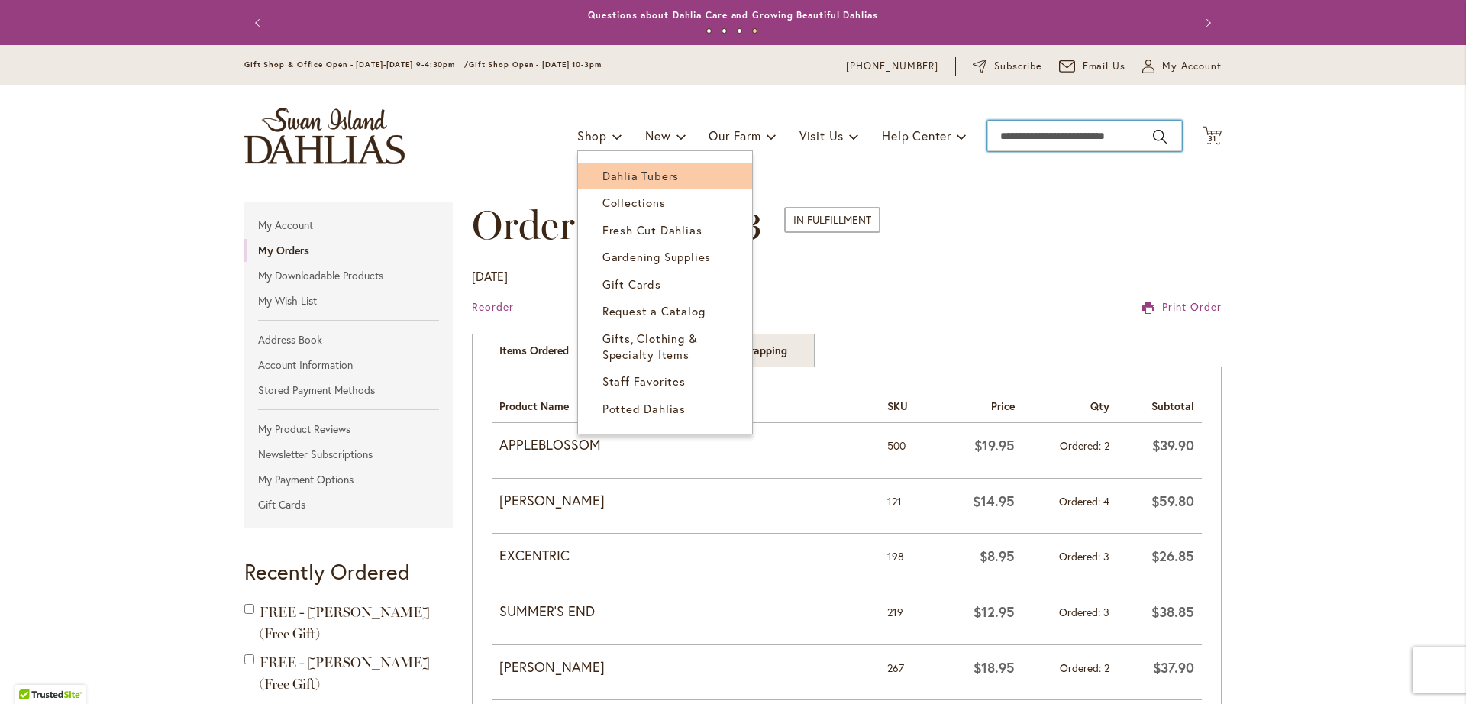
click at [605, 168] on span "Dahlia Tubers" at bounding box center [640, 175] width 76 height 15
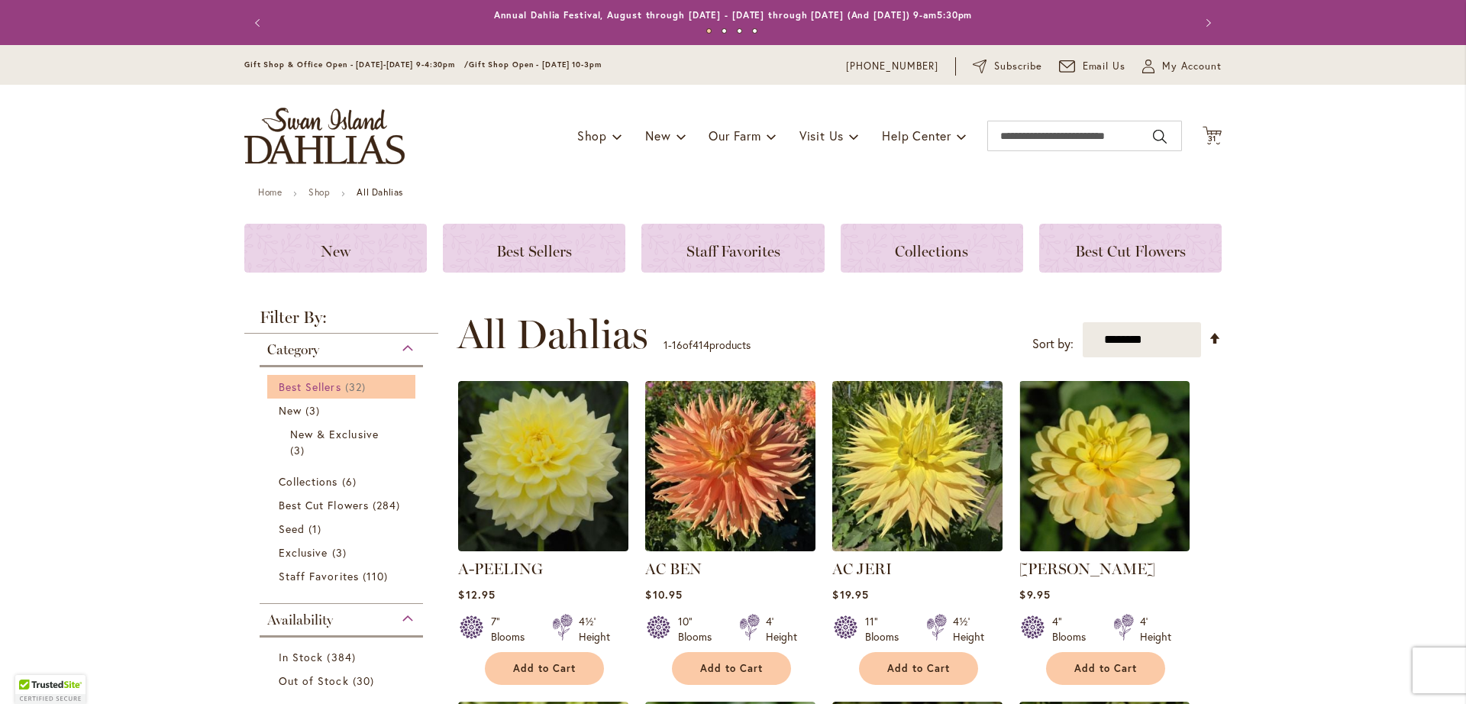
click at [306, 359] on div "Category Best Sellers 32 items New 3 items New & Exclusive 3 items 6" at bounding box center [341, 469] width 163 height 270
click at [313, 505] on span "Best Cut Flowers" at bounding box center [324, 505] width 90 height 15
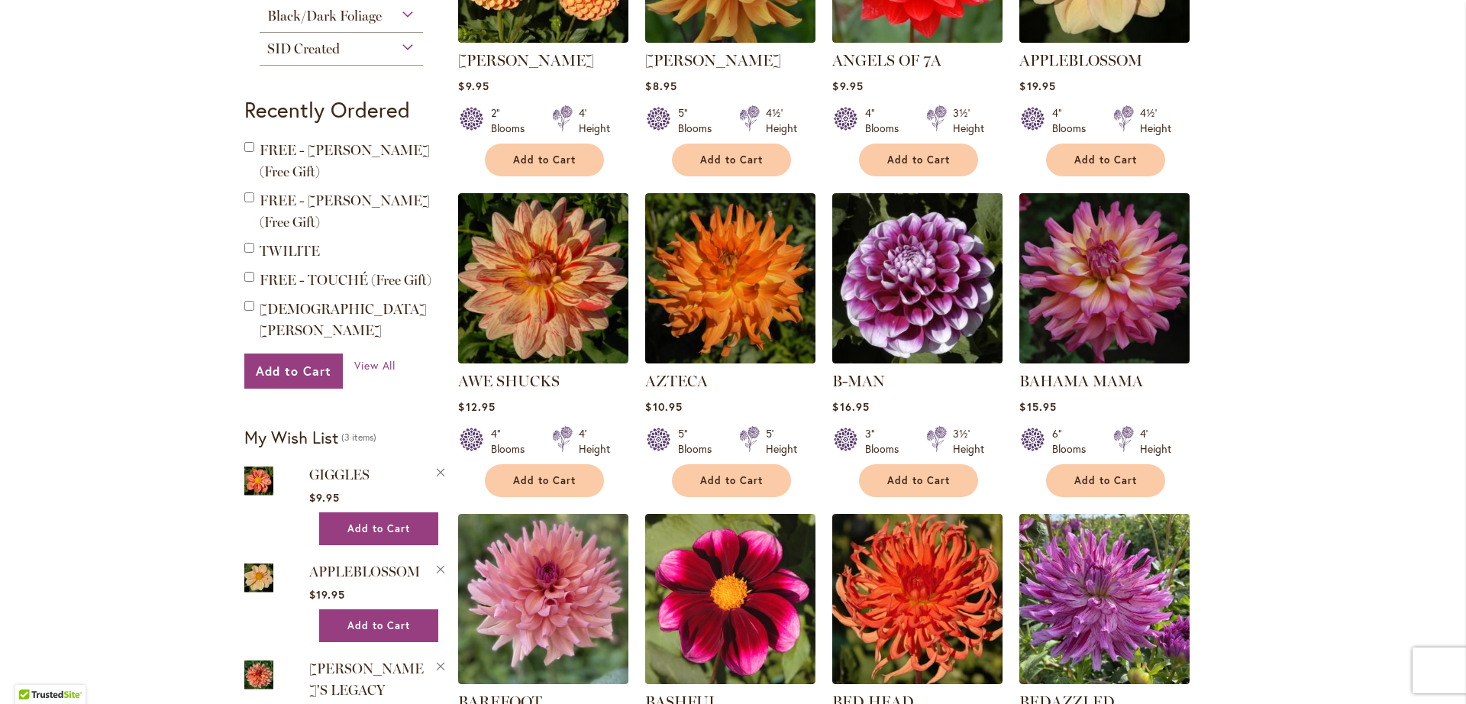
scroll to position [802, 0]
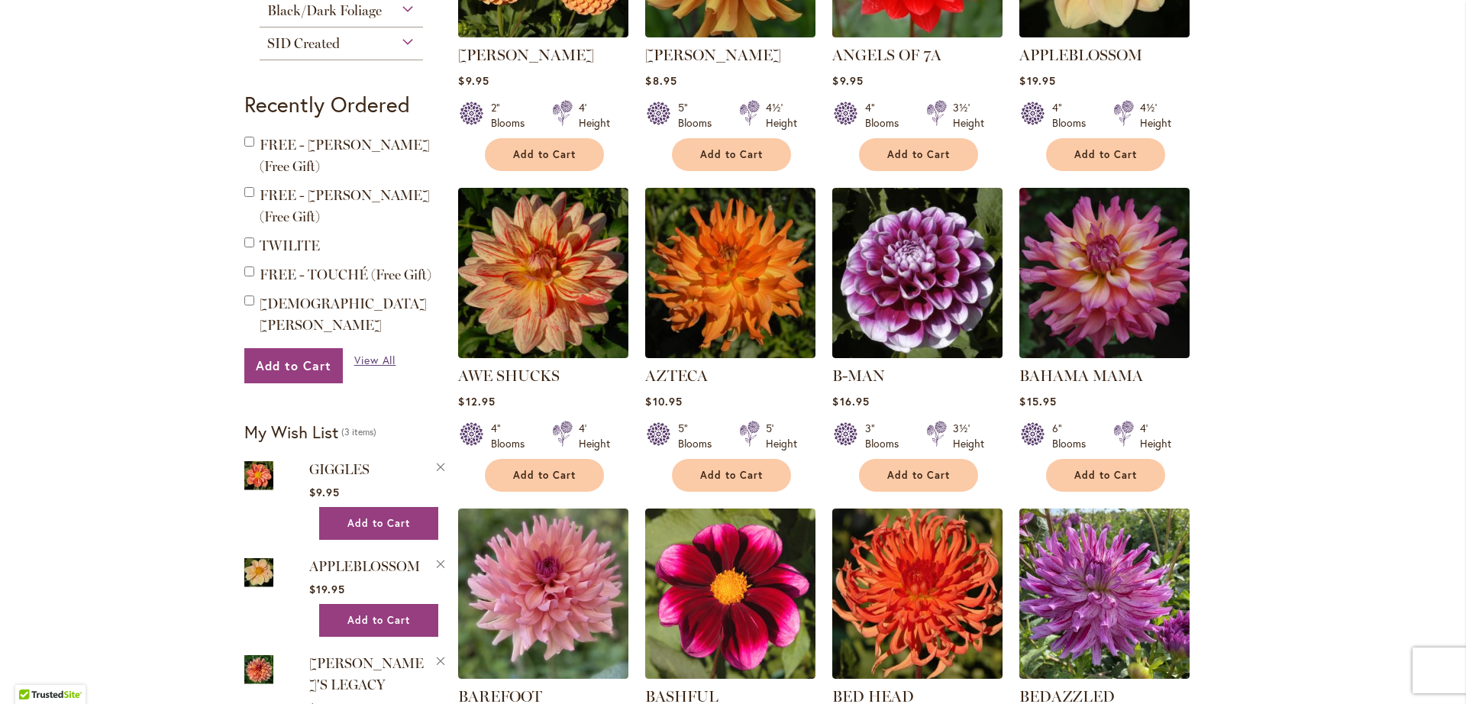
click at [374, 353] on span "View All" at bounding box center [375, 360] width 42 height 15
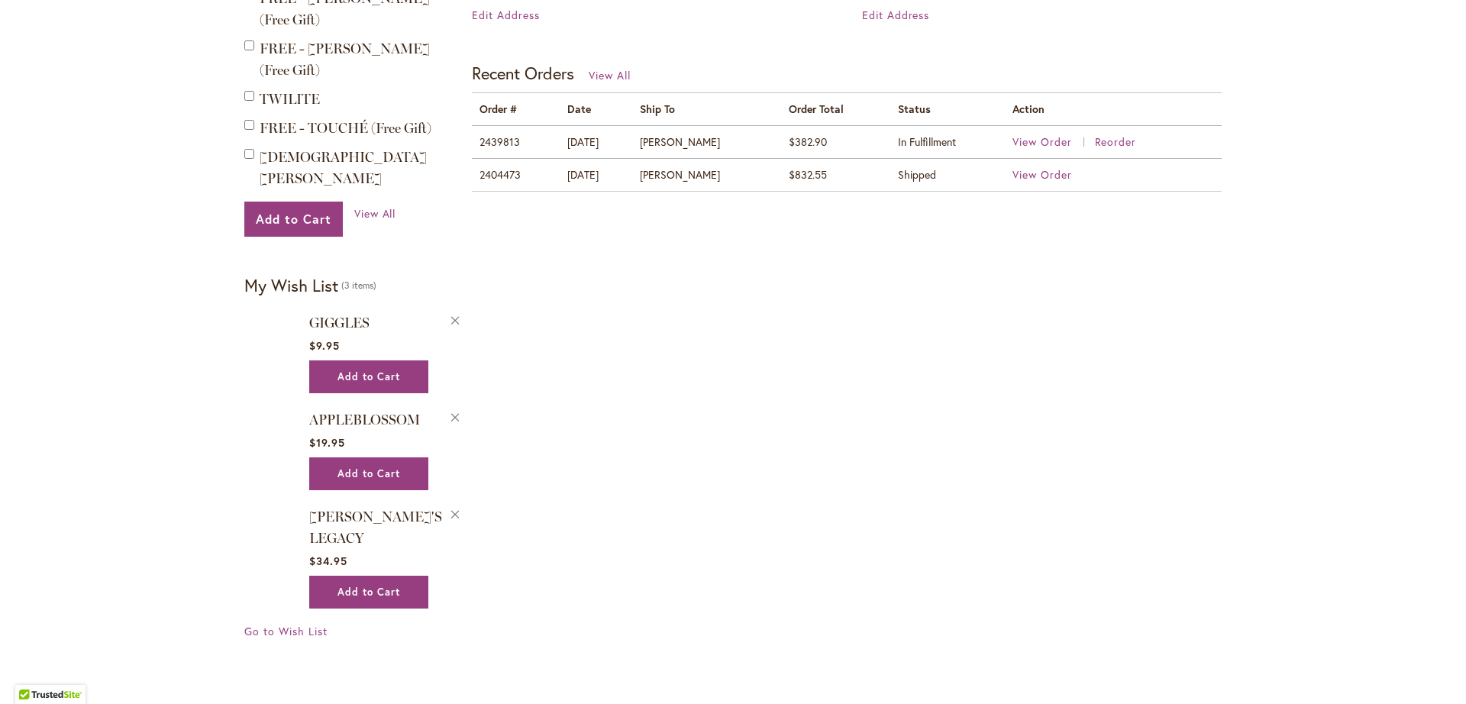
scroll to position [706, 0]
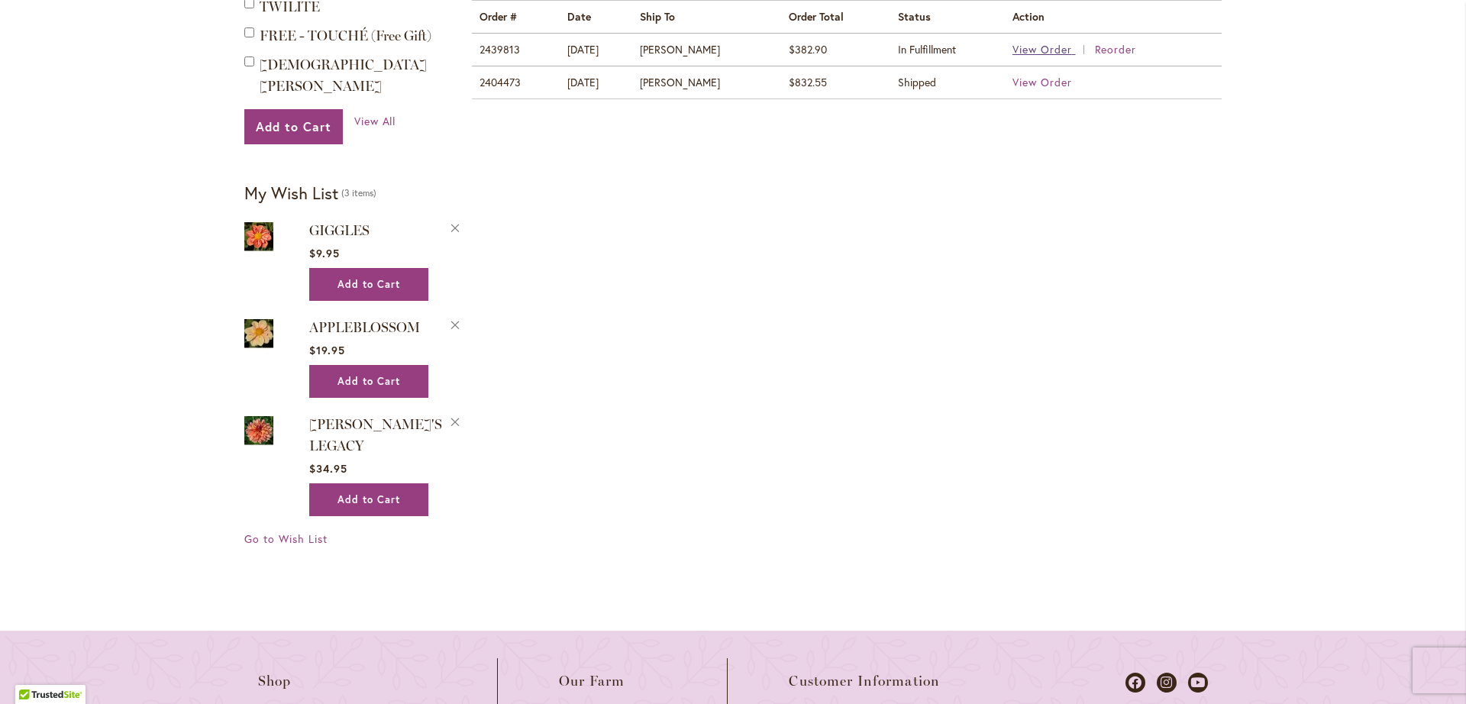
click at [1025, 50] on span "View Order" at bounding box center [1042, 49] width 60 height 15
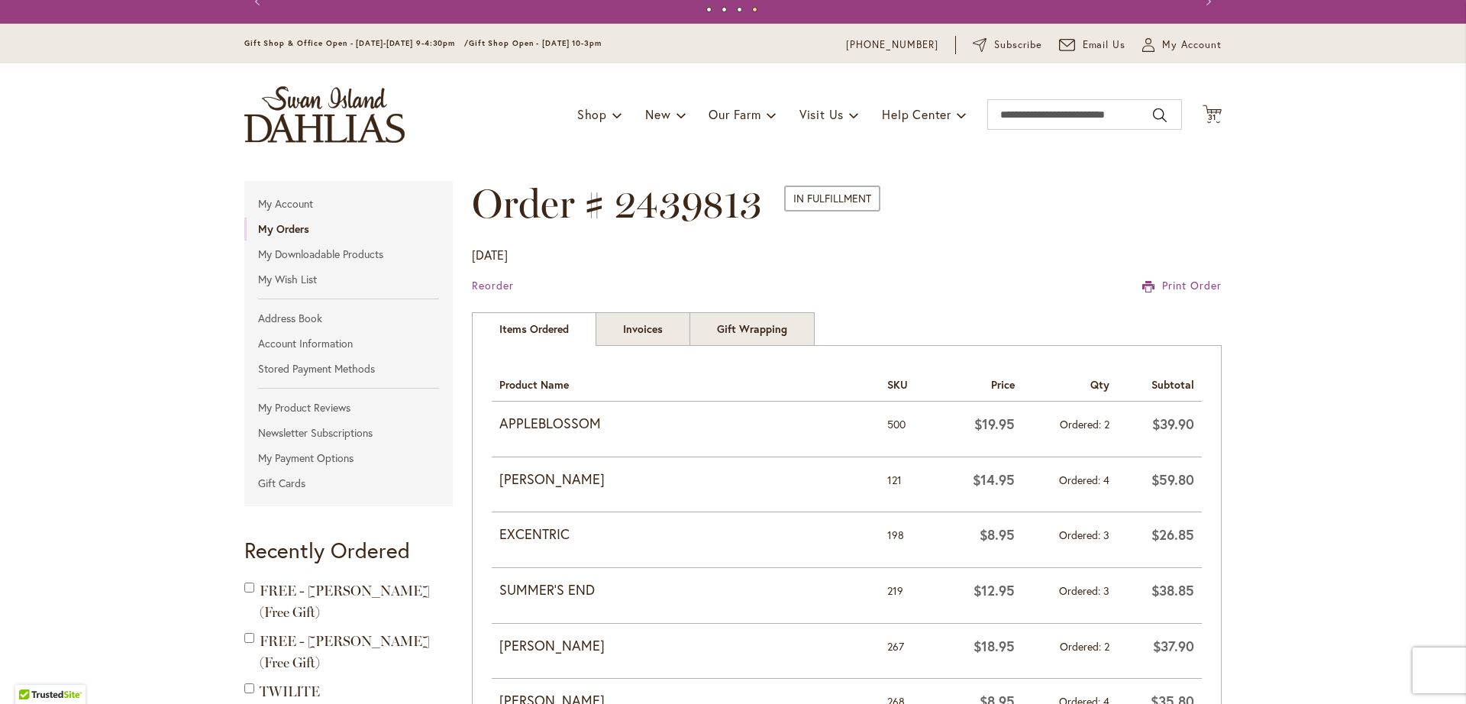
scroll to position [18, 0]
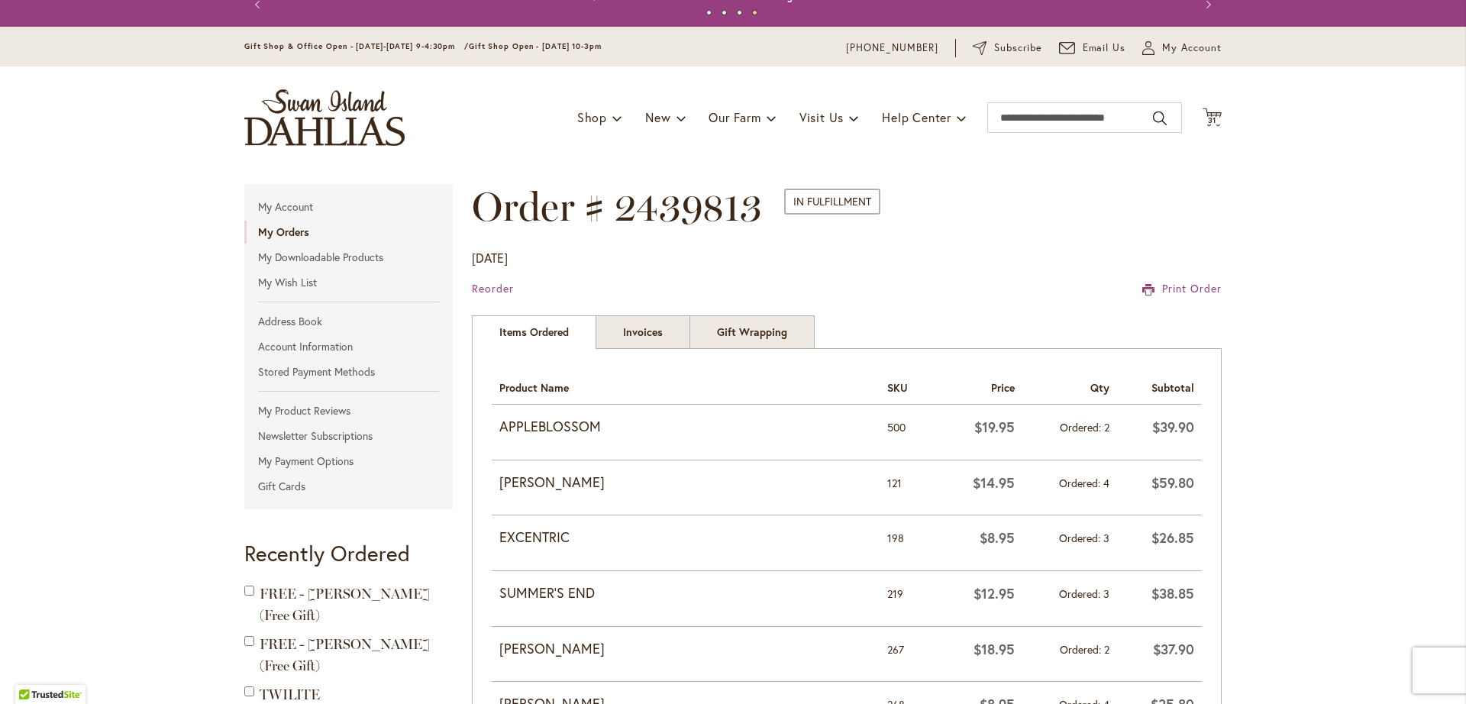
click at [547, 425] on strong "APPLEBLOSSOM" at bounding box center [685, 427] width 373 height 20
drag, startPoint x: 546, startPoint y: 425, endPoint x: 1068, endPoint y: 432, distance: 522.2
click at [1068, 432] on tr "APPLEBLOSSOM 500 $19.95 Ordered 2 $39.90" at bounding box center [847, 432] width 710 height 55
click at [1068, 432] on span "Ordered" at bounding box center [1082, 427] width 44 height 15
click at [574, 420] on strong "APPLEBLOSSOM" at bounding box center [685, 427] width 373 height 20
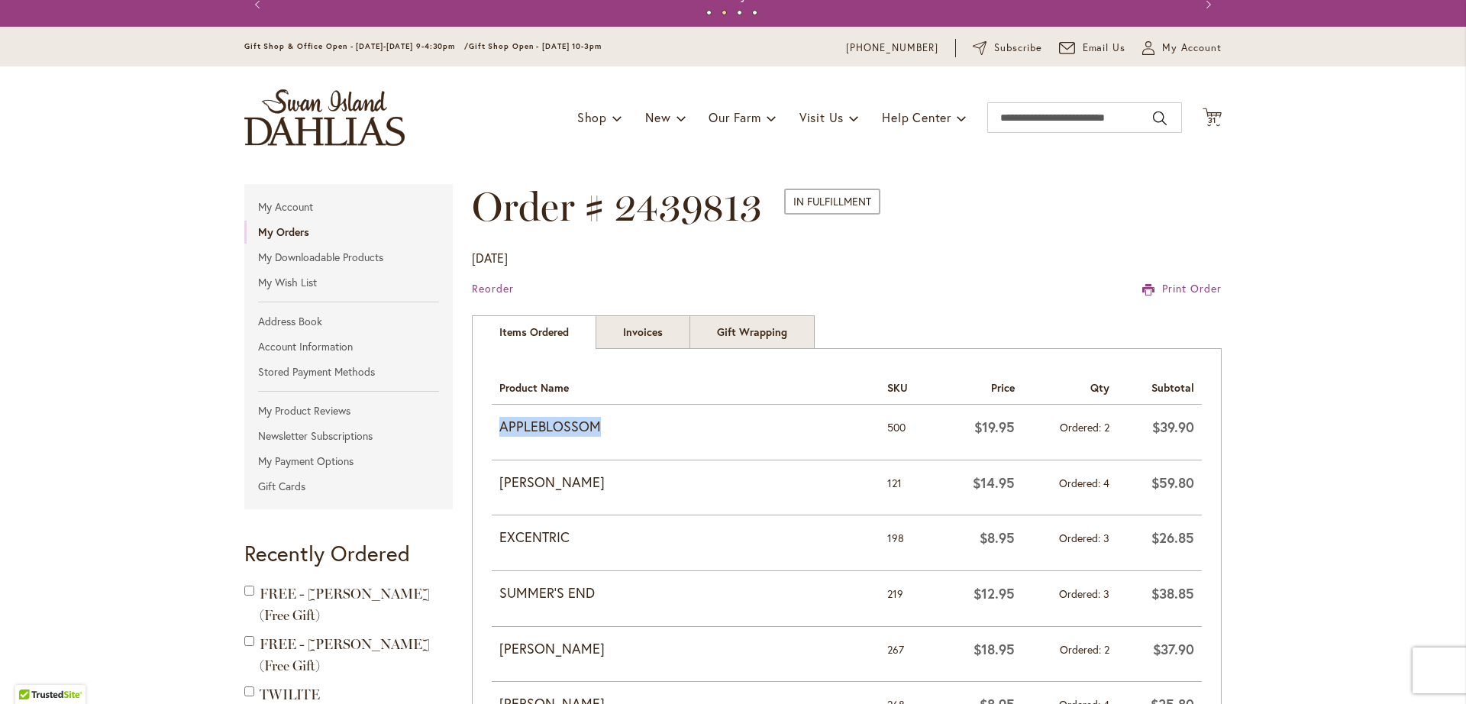
click at [574, 420] on strong "APPLEBLOSSOM" at bounding box center [685, 427] width 373 height 20
